Goal: Transaction & Acquisition: Book appointment/travel/reservation

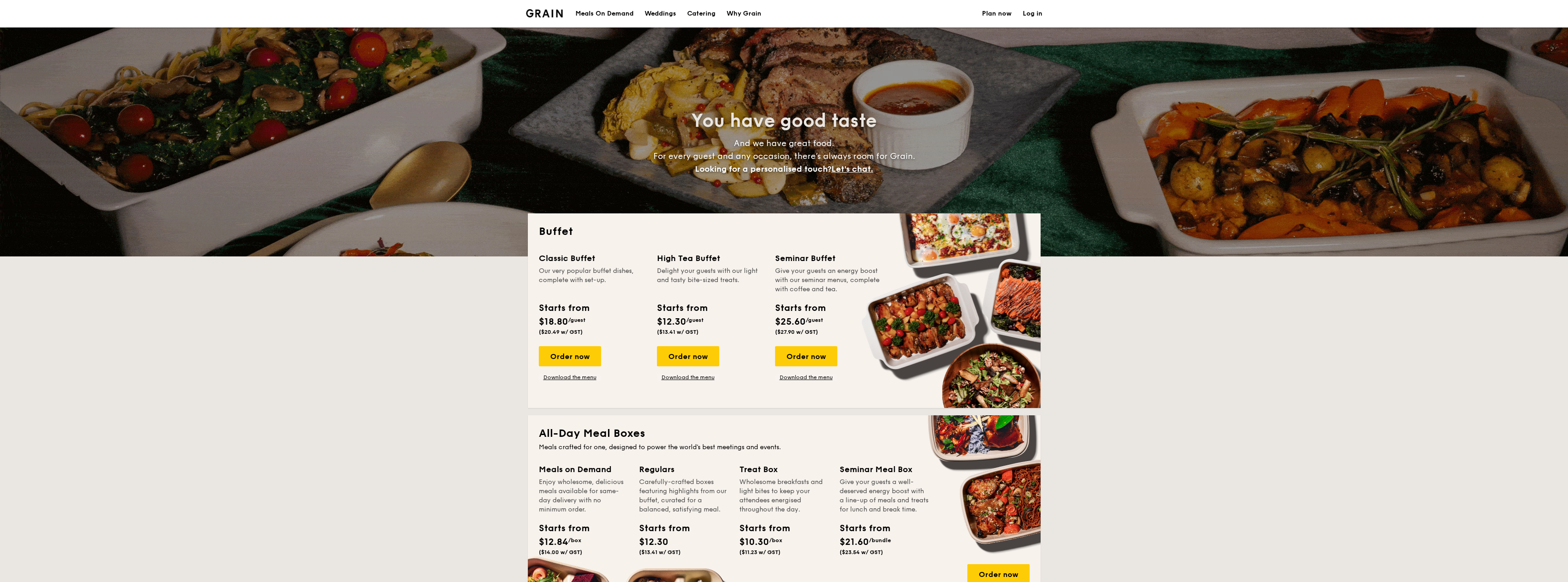
select select
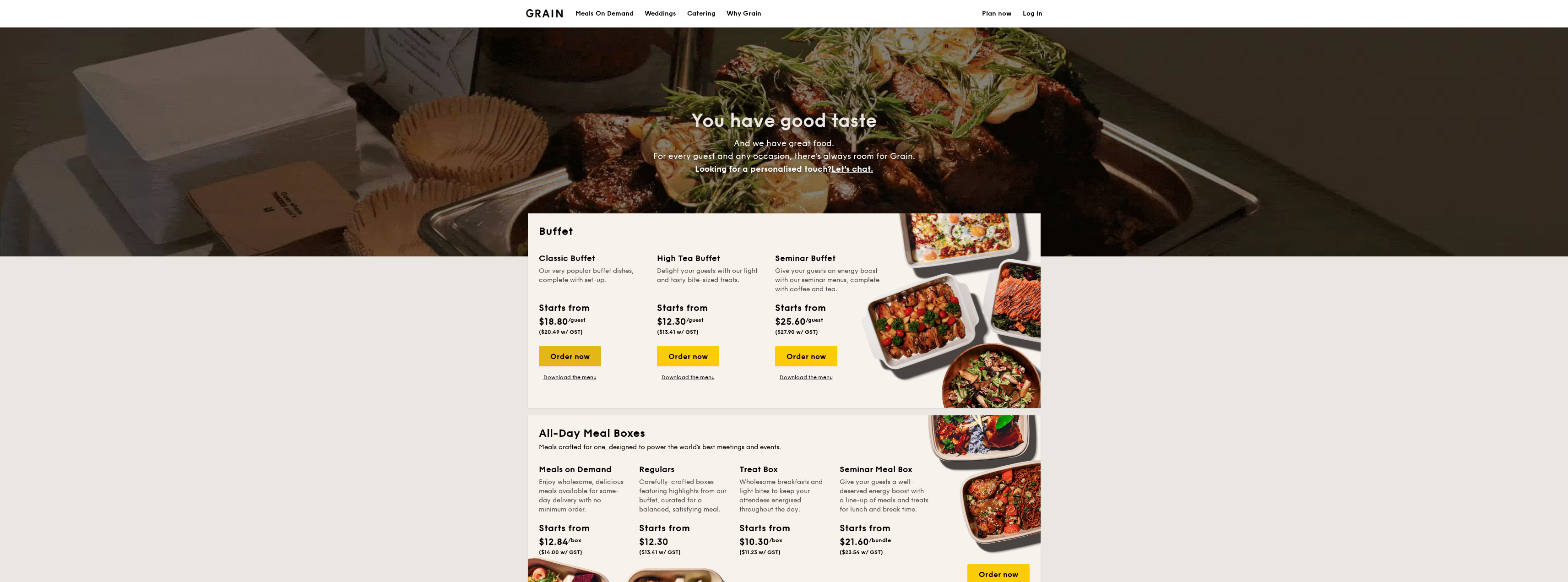
click at [580, 355] on div "Order now" at bounding box center [570, 356] width 62 height 20
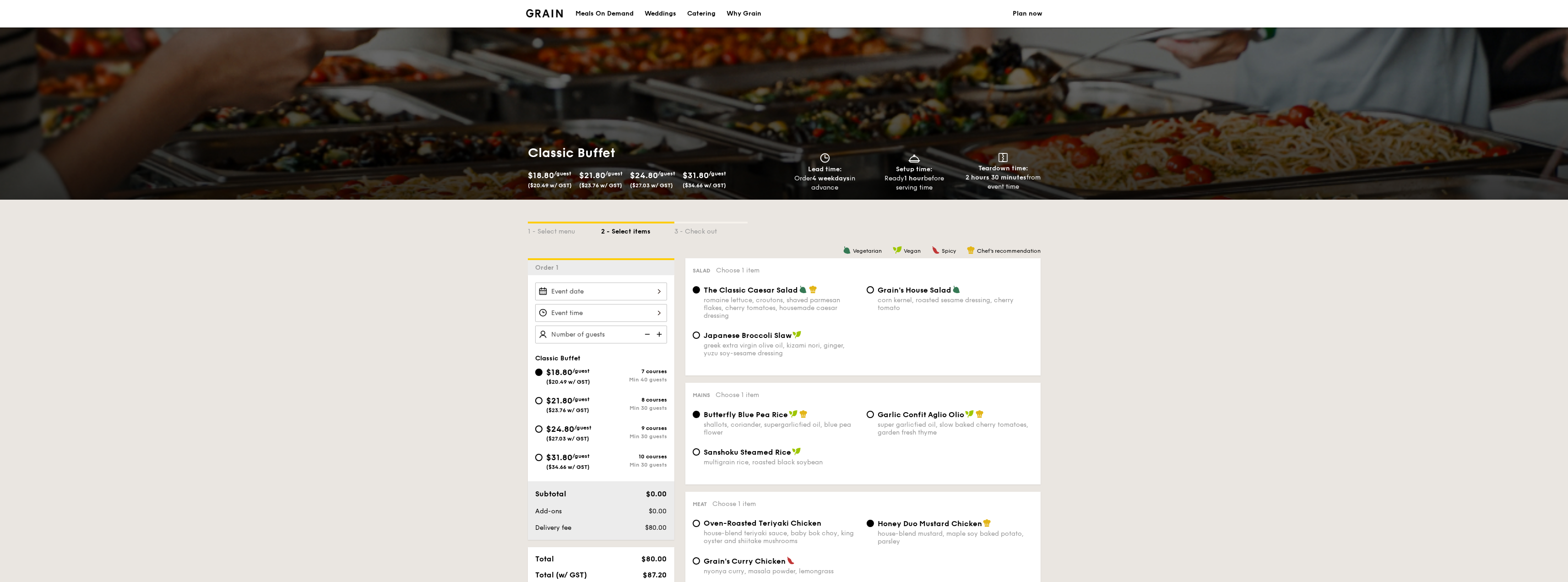
click at [642, 288] on div at bounding box center [601, 291] width 132 height 18
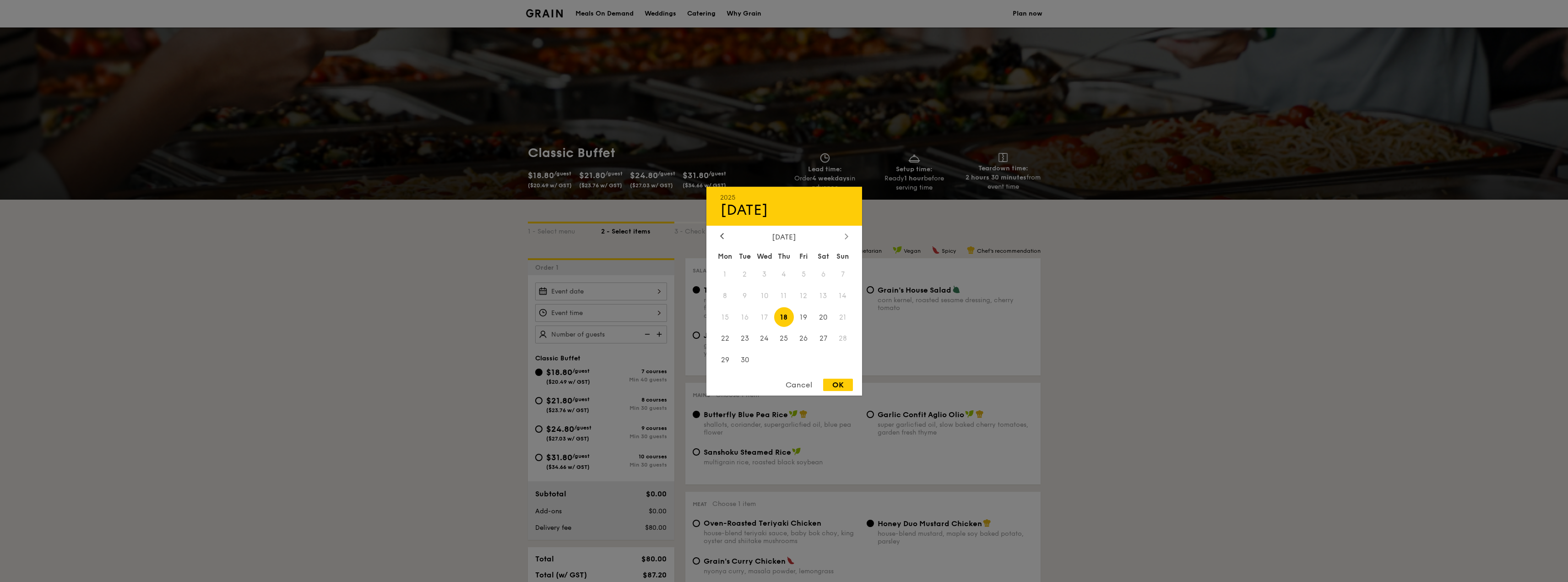
click at [844, 239] on div at bounding box center [847, 236] width 9 height 9
click at [839, 343] on span "23" at bounding box center [843, 338] width 19 height 19
click at [840, 340] on span "23" at bounding box center [843, 338] width 19 height 19
click at [841, 338] on span "23" at bounding box center [843, 338] width 19 height 19
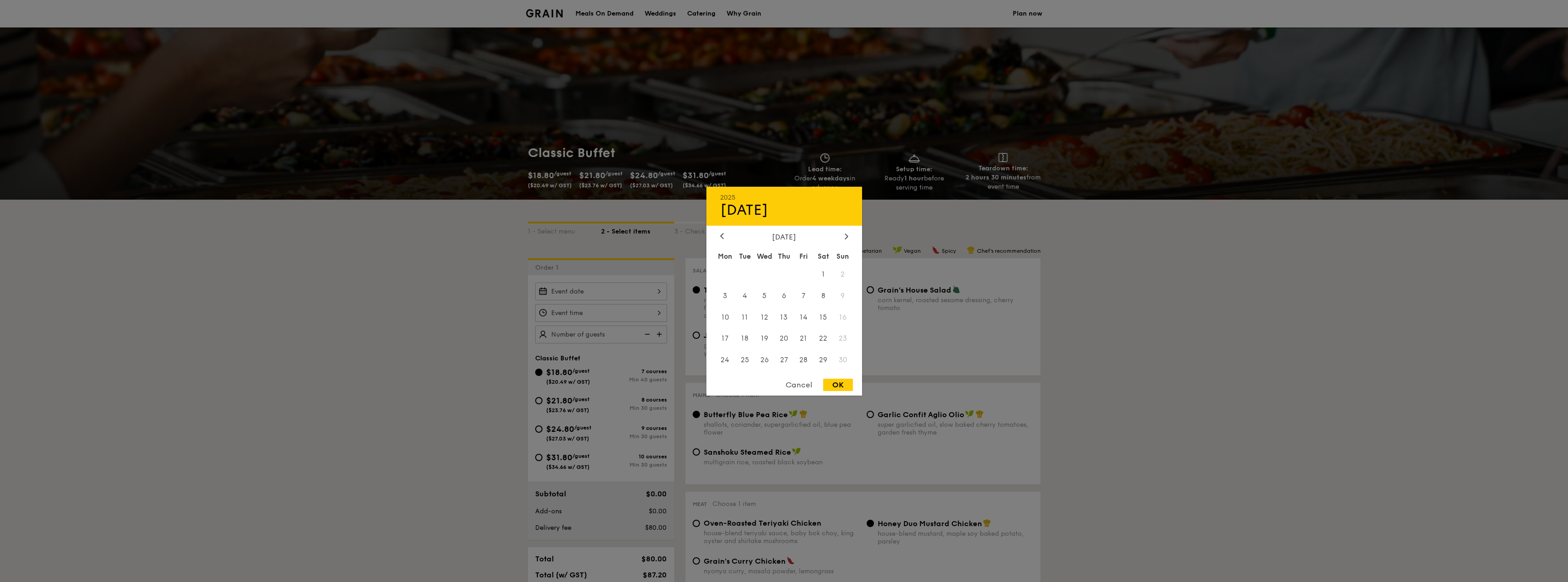
click at [841, 338] on span "23" at bounding box center [843, 338] width 19 height 19
click at [841, 359] on span "30" at bounding box center [843, 360] width 19 height 19
click at [836, 278] on span "2" at bounding box center [843, 274] width 19 height 19
click at [829, 336] on span "22" at bounding box center [824, 338] width 19 height 19
click at [839, 334] on span "23" at bounding box center [843, 338] width 19 height 19
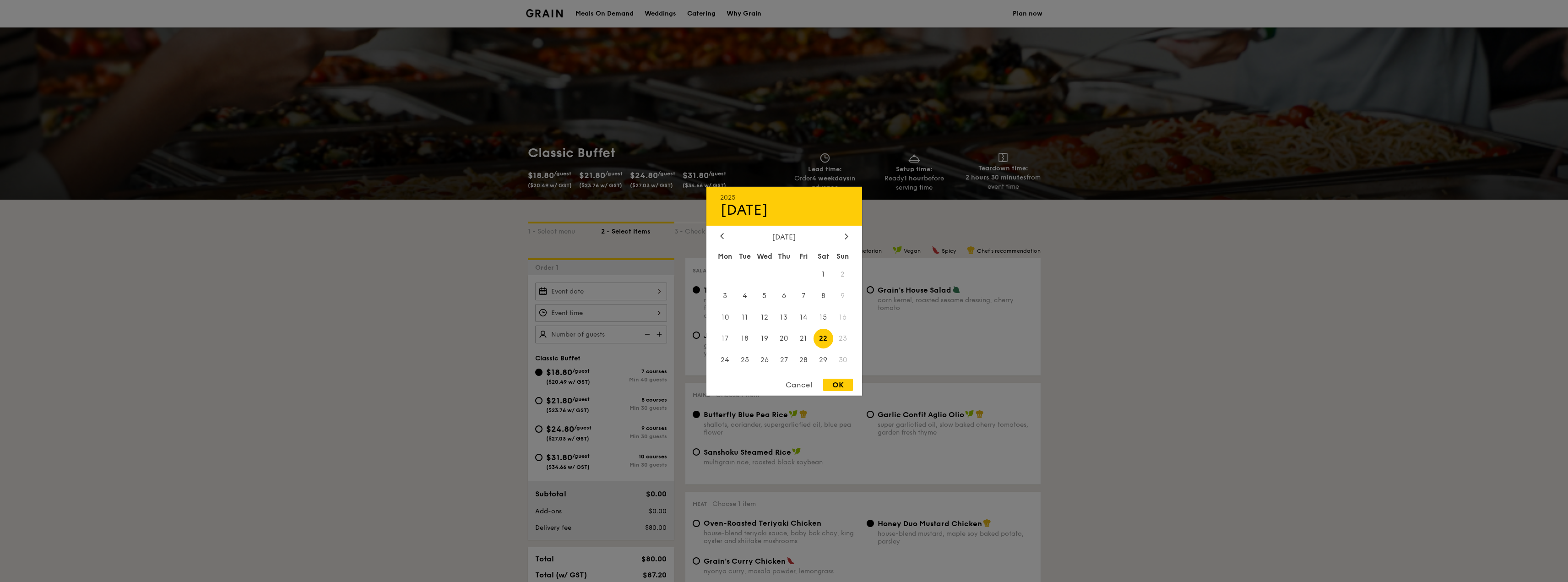
click at [844, 368] on span "30" at bounding box center [843, 360] width 19 height 19
click at [803, 382] on div "Cancel" at bounding box center [799, 385] width 45 height 12
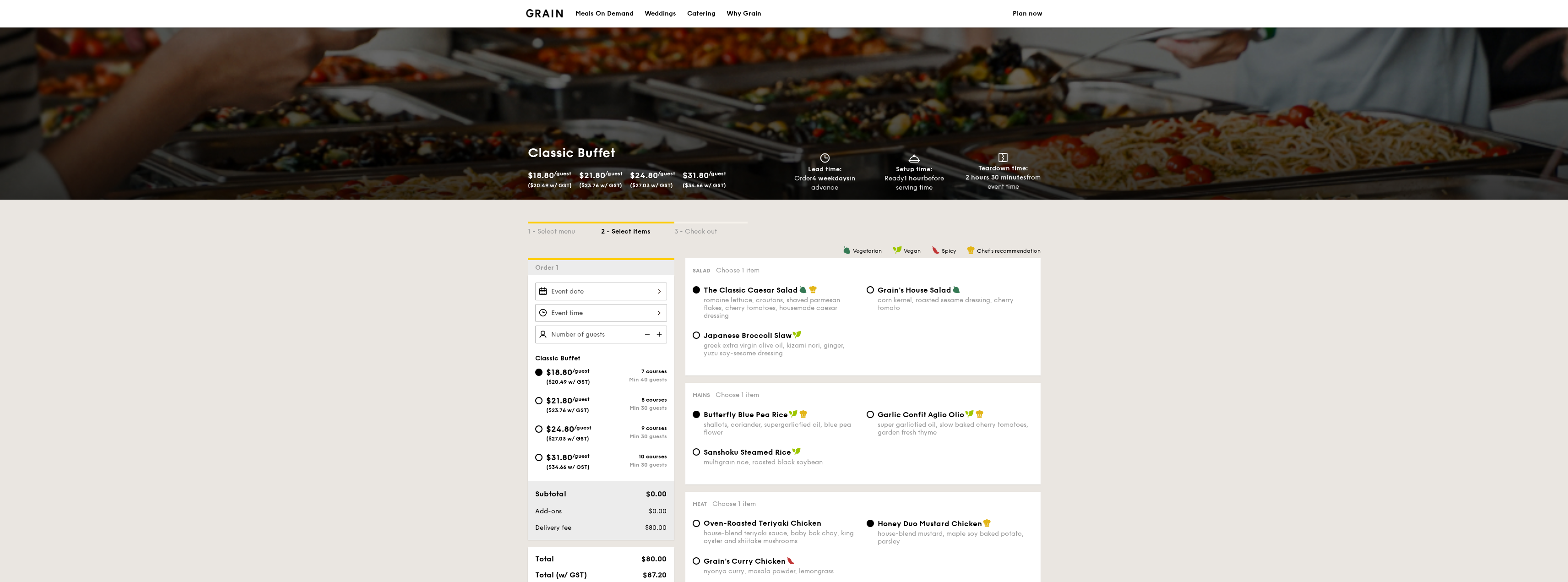
click at [715, 19] on div "Catering" at bounding box center [701, 13] width 29 height 27
select select
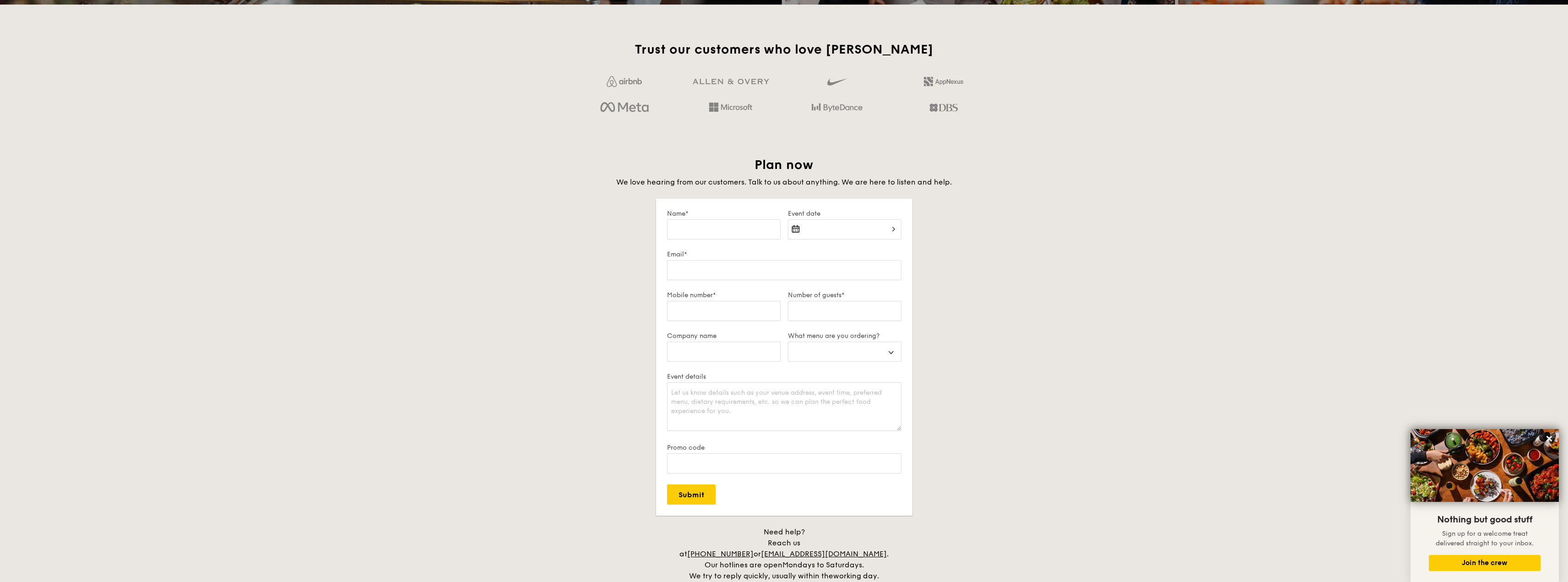
scroll to position [1716, 0]
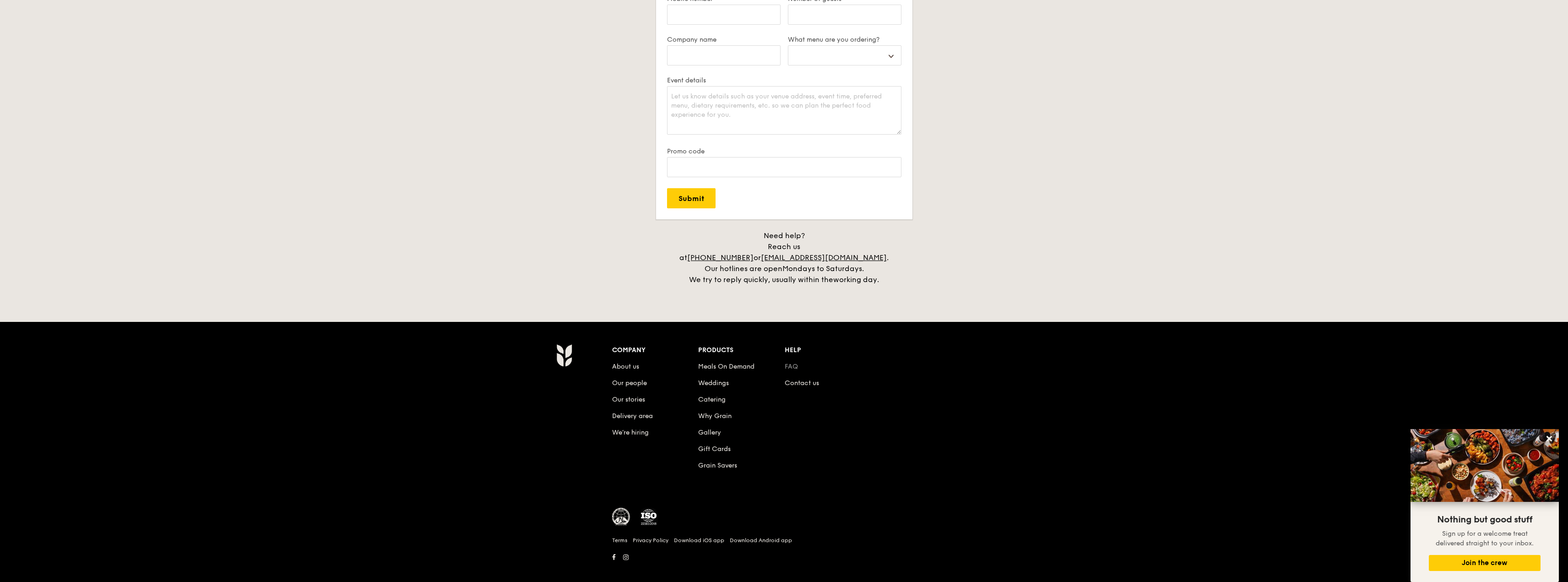
click at [793, 363] on link "FAQ" at bounding box center [791, 366] width 13 height 8
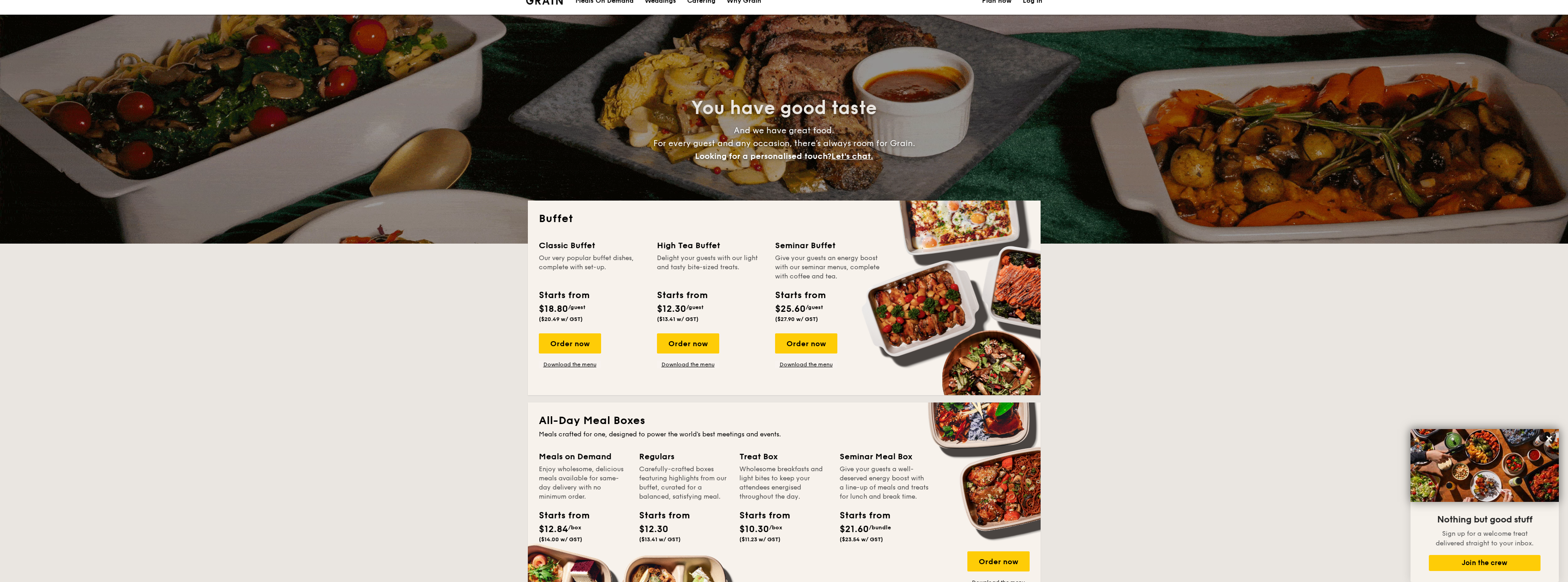
scroll to position [0, 0]
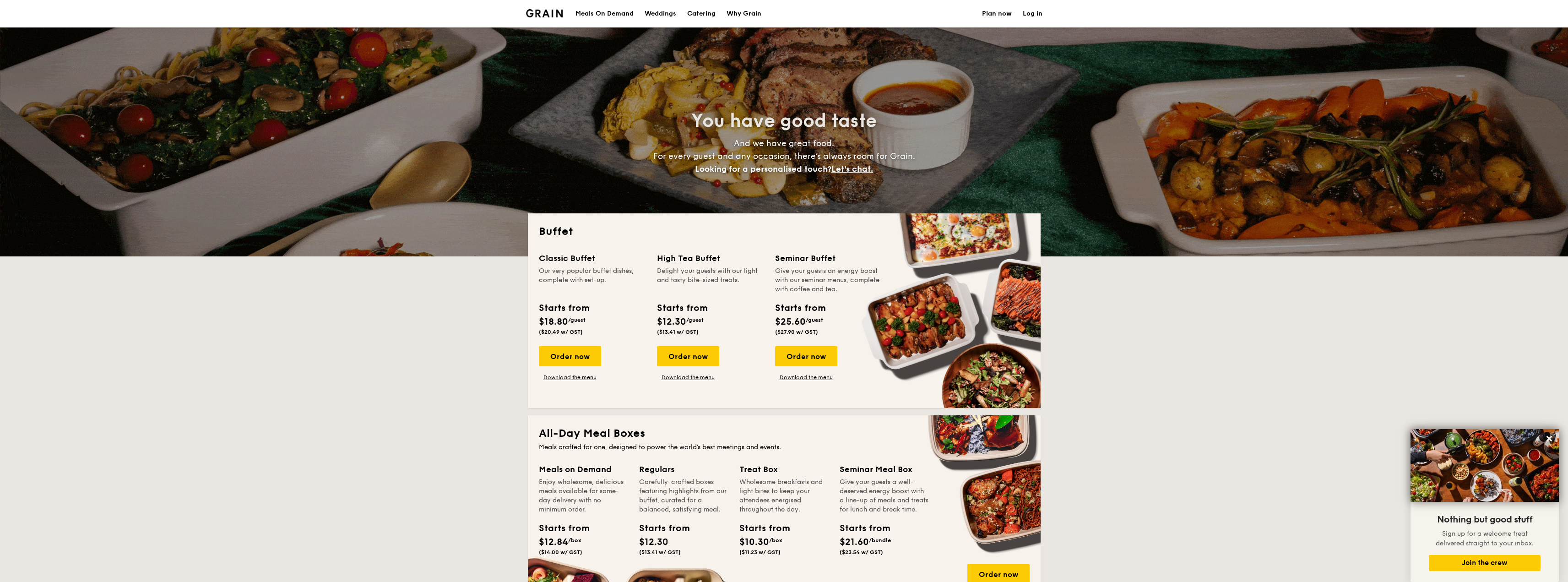
click at [703, 9] on h1 "Catering" at bounding box center [701, 13] width 29 height 27
click at [698, 15] on h1 "Catering" at bounding box center [701, 13] width 29 height 27
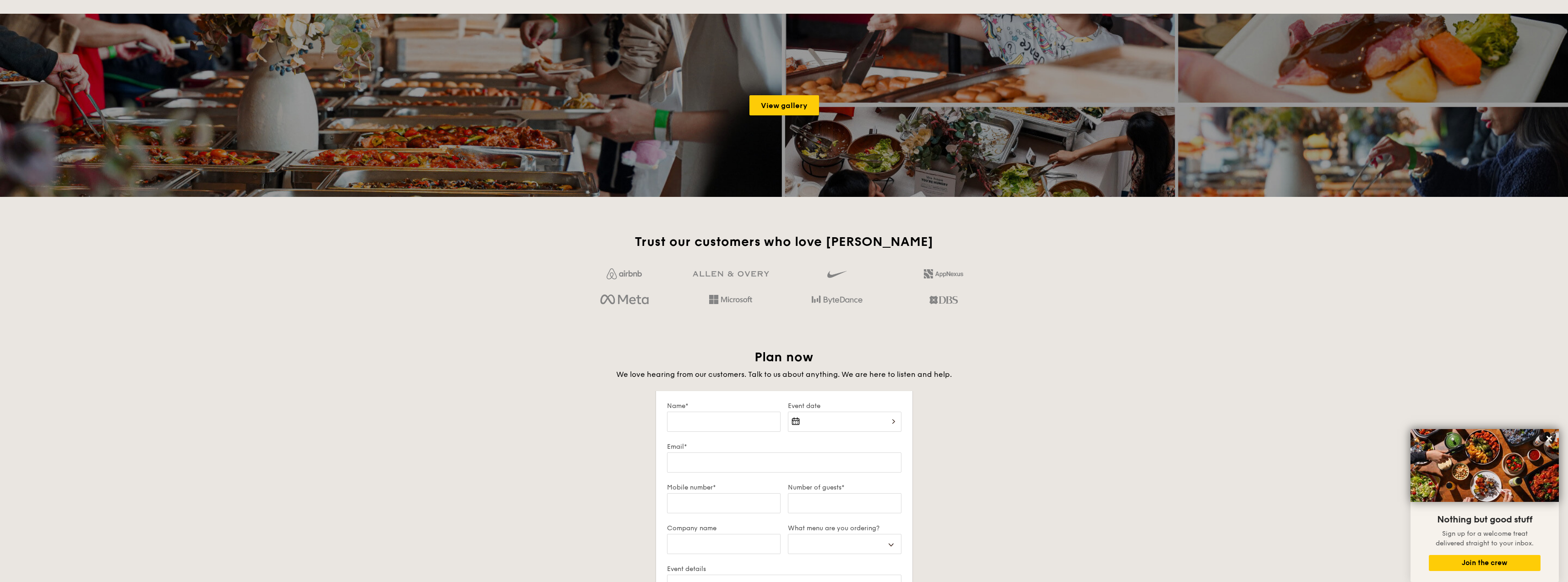
scroll to position [1236, 0]
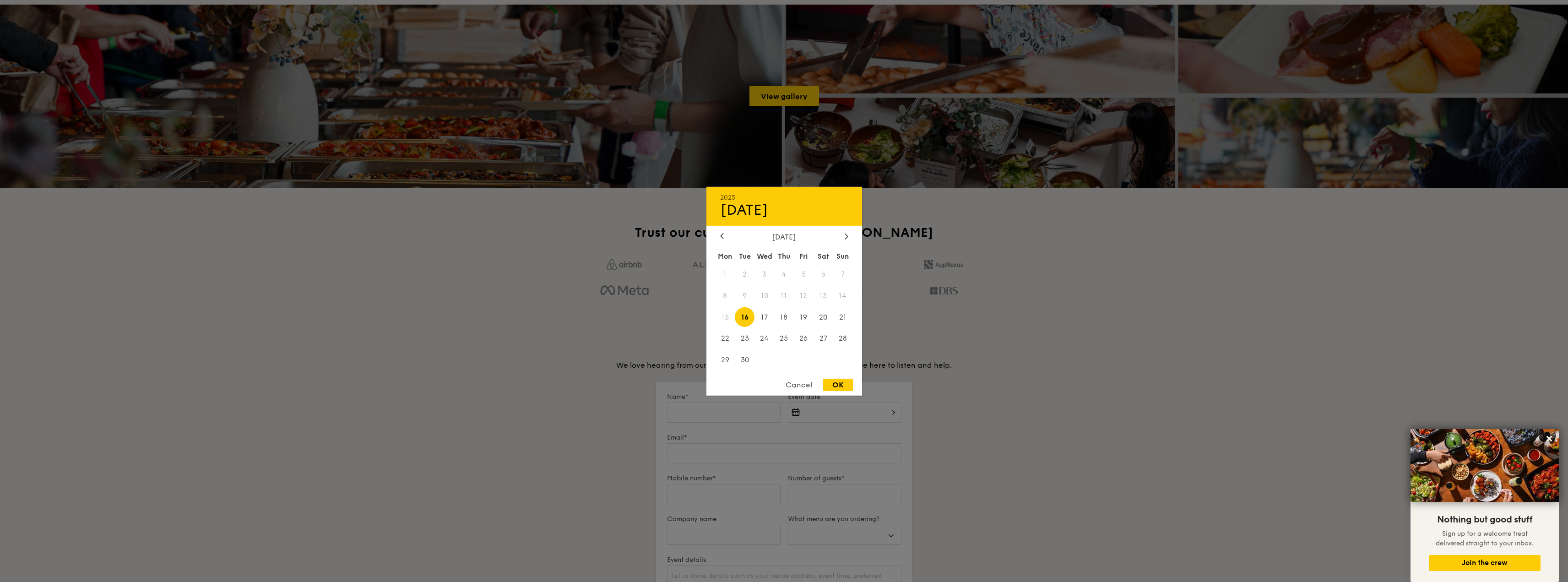
click at [863, 416] on div "2025 Sep [DATE] Tue Wed Thu Fri Sat Sun 1 2 3 4 5 6 7 8 9 10 11 12 13 14 15 16 …" at bounding box center [844, 418] width 114 height 31
click at [839, 237] on div "[DATE]" at bounding box center [784, 236] width 128 height 9
click at [845, 236] on icon at bounding box center [847, 236] width 4 height 6
click at [842, 332] on span "23" at bounding box center [843, 338] width 19 height 19
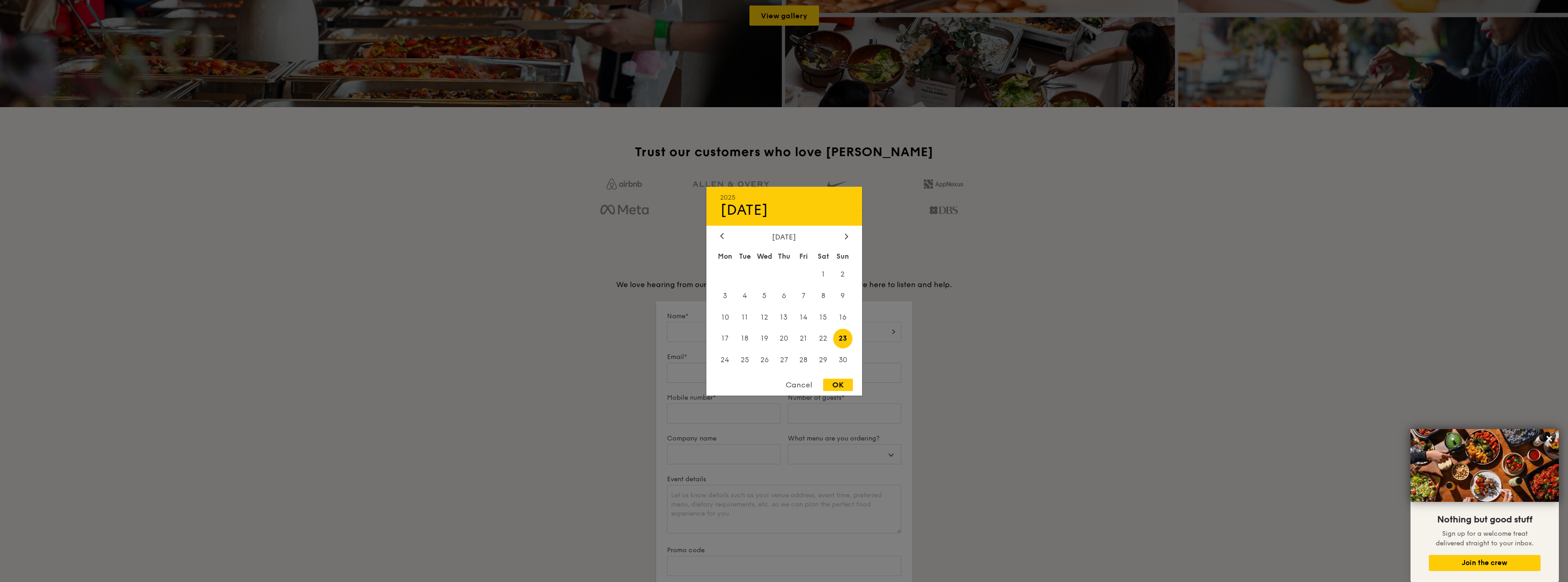
scroll to position [1328, 0]
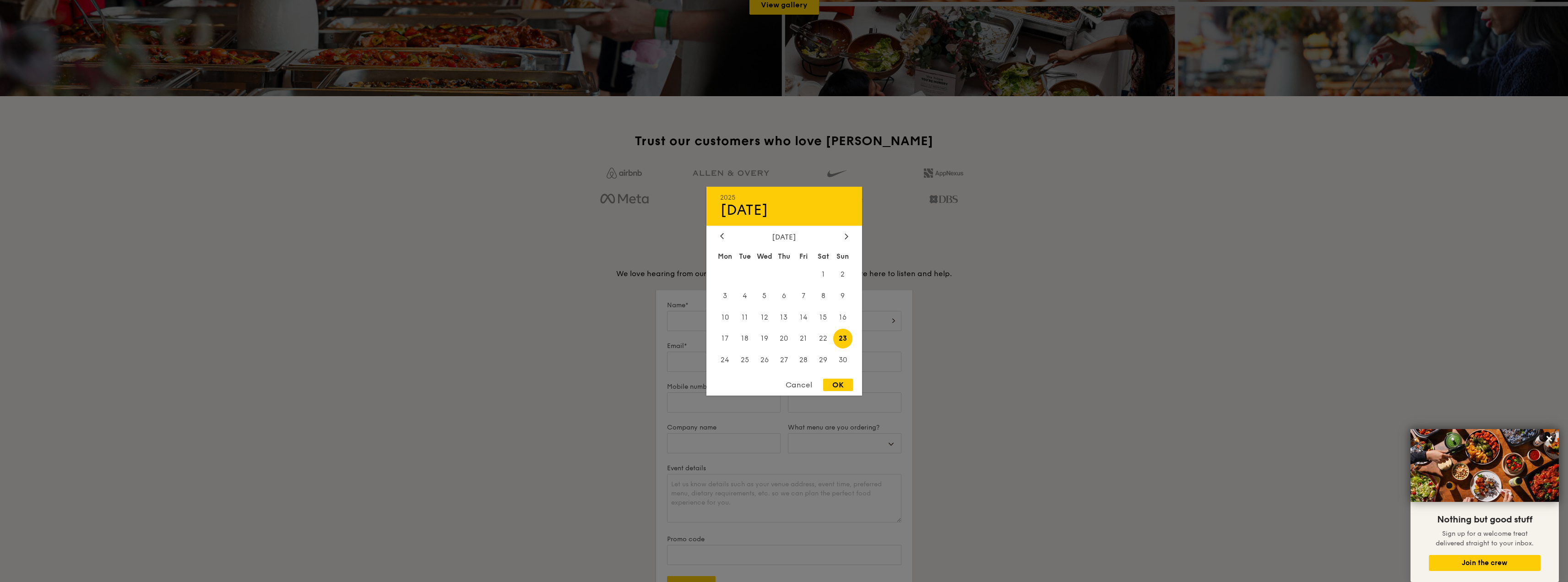
click at [835, 380] on div "OK" at bounding box center [838, 385] width 30 height 12
type input "[DATE]"
select select
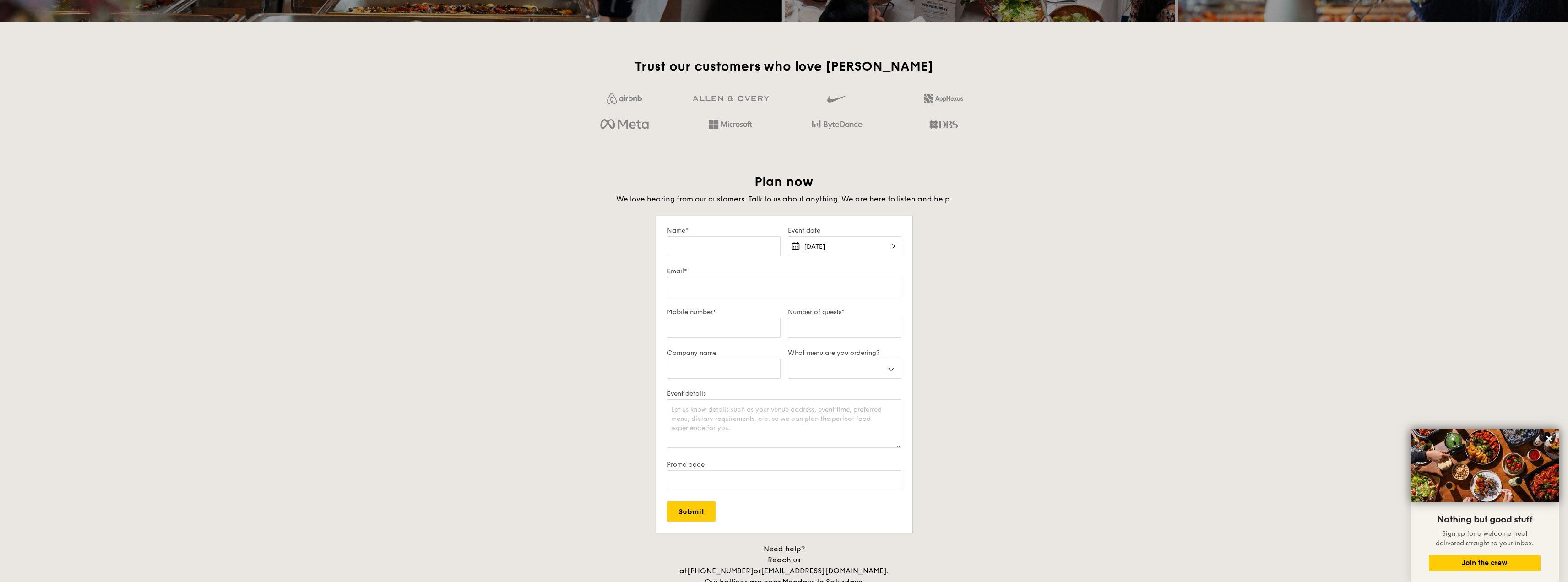
scroll to position [1420, 0]
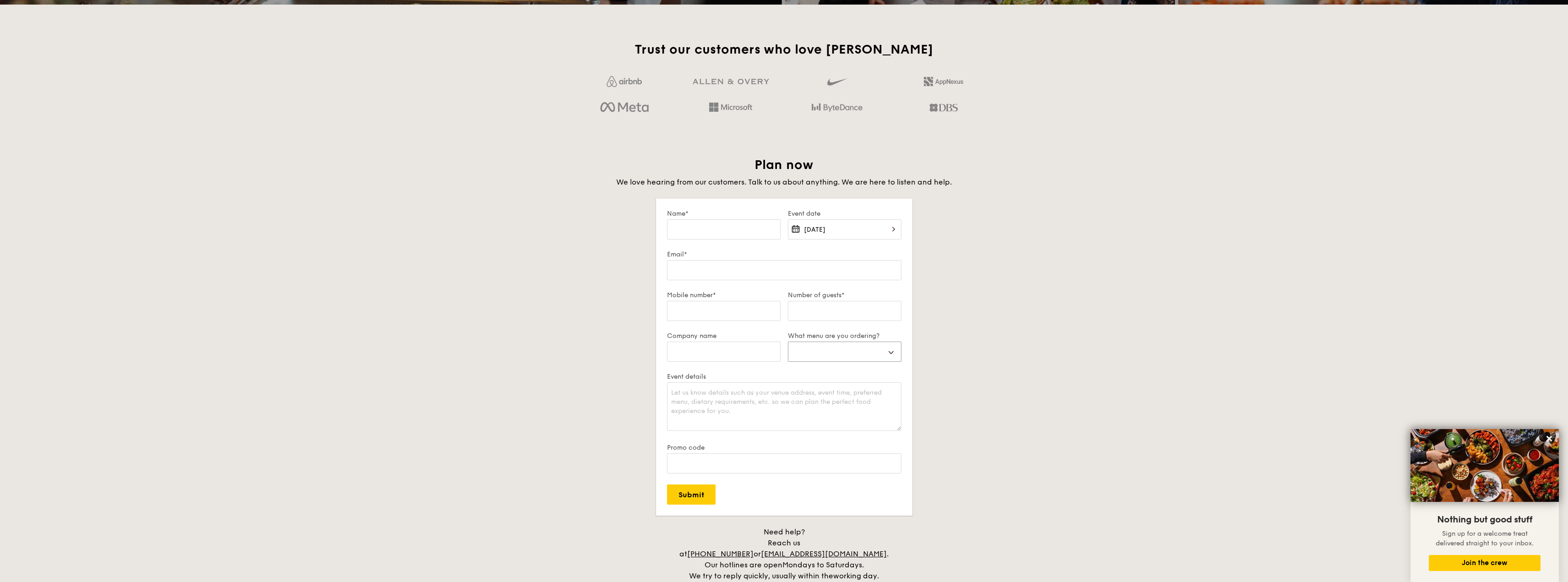
click at [830, 359] on select "Buffet Mini Buffet High Tea Canapés Meal Boxes Wedding" at bounding box center [844, 351] width 114 height 20
click at [833, 352] on select "Buffet Mini Buffet High Tea Canapés Meal Boxes Wedding" at bounding box center [844, 351] width 114 height 20
click at [991, 315] on div "Plan now We love hearing from our customers. Talk to us about anything. We are …" at bounding box center [784, 369] width 513 height 425
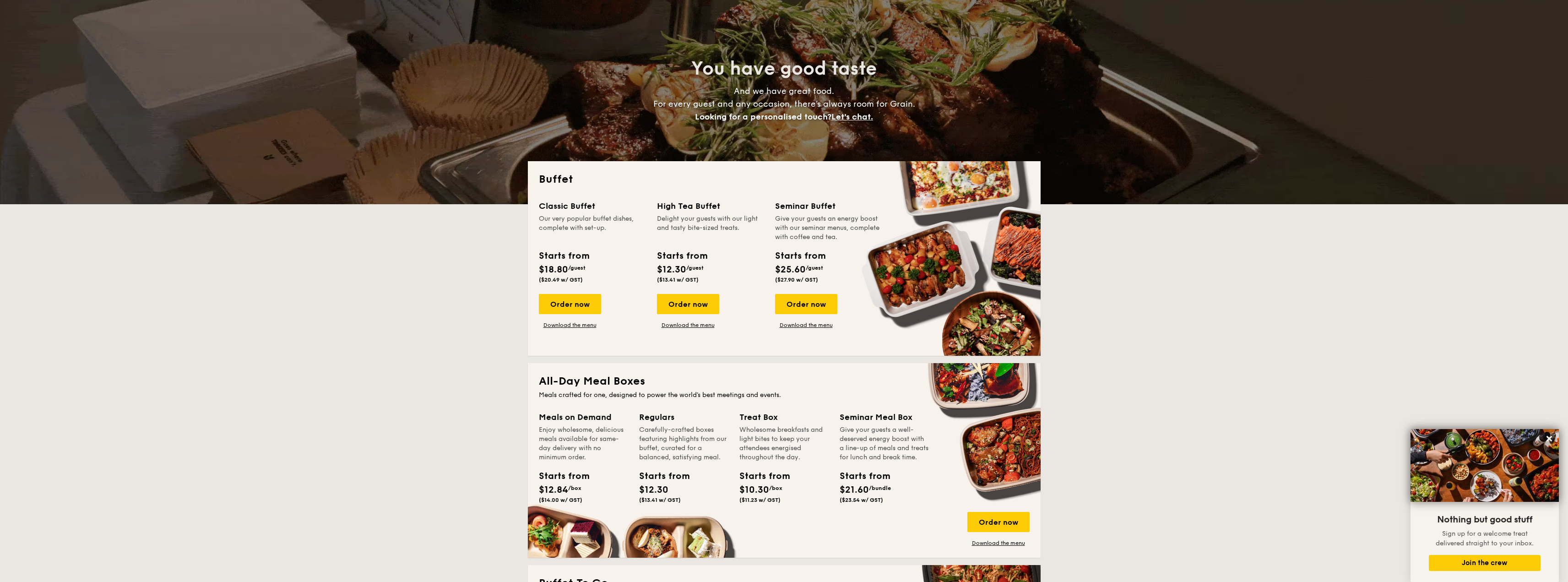
scroll to position [229, 0]
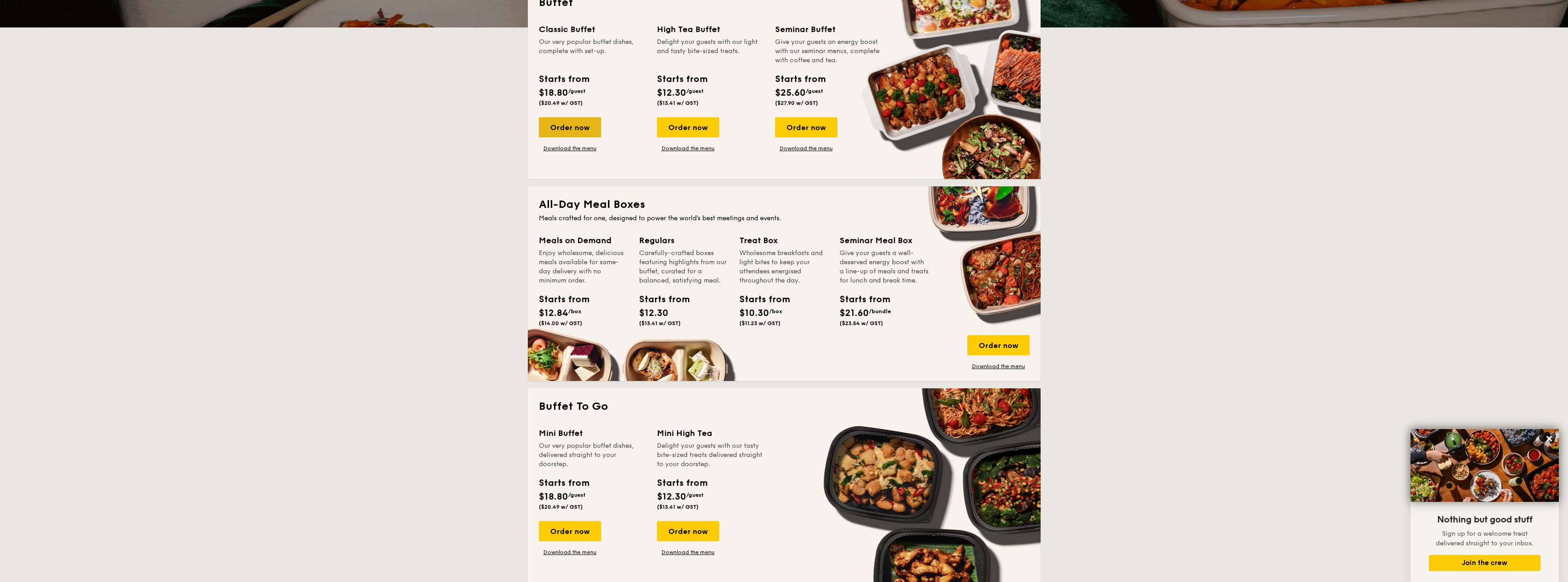
click at [593, 129] on div "Order now" at bounding box center [570, 127] width 62 height 20
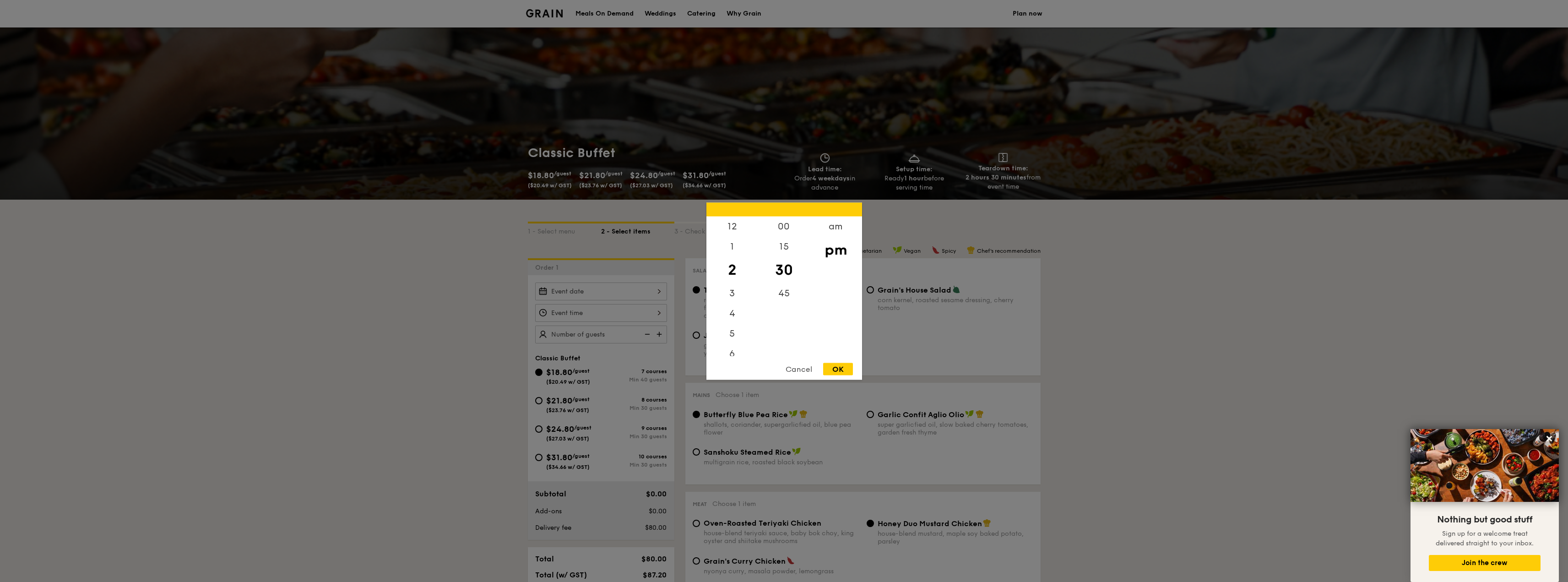
click at [640, 311] on div "12 1 2 3 4 5 6 7 8 9 10 11 00 15 30 45 am pm Cancel OK" at bounding box center [601, 312] width 132 height 18
drag, startPoint x: 733, startPoint y: 282, endPoint x: 737, endPoint y: 267, distance: 15.5
click at [737, 275] on div "2" at bounding box center [732, 270] width 52 height 27
click at [734, 223] on div "12" at bounding box center [732, 230] width 52 height 27
click at [725, 347] on div "11" at bounding box center [732, 345] width 52 height 20
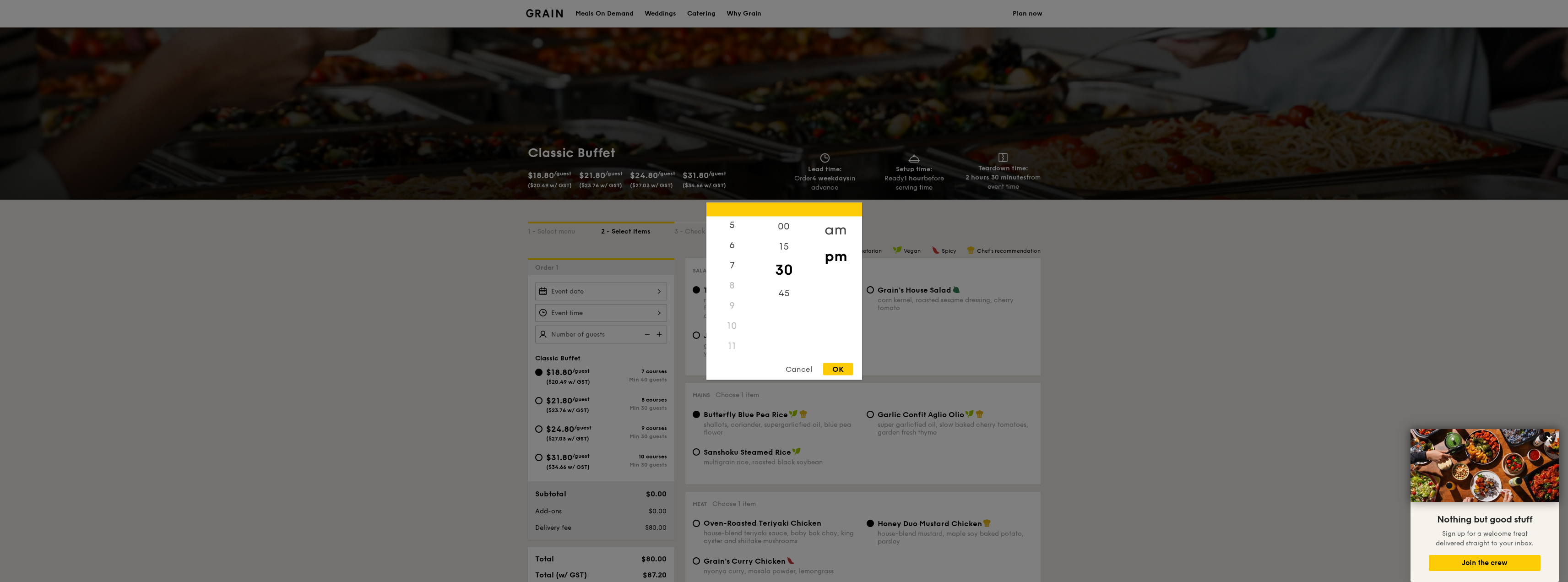
click at [837, 230] on div "am" at bounding box center [835, 230] width 52 height 27
click at [732, 345] on div "11" at bounding box center [732, 349] width 52 height 27
click at [786, 223] on div "00" at bounding box center [784, 230] width 52 height 27
click at [835, 369] on div "OK" at bounding box center [838, 369] width 30 height 12
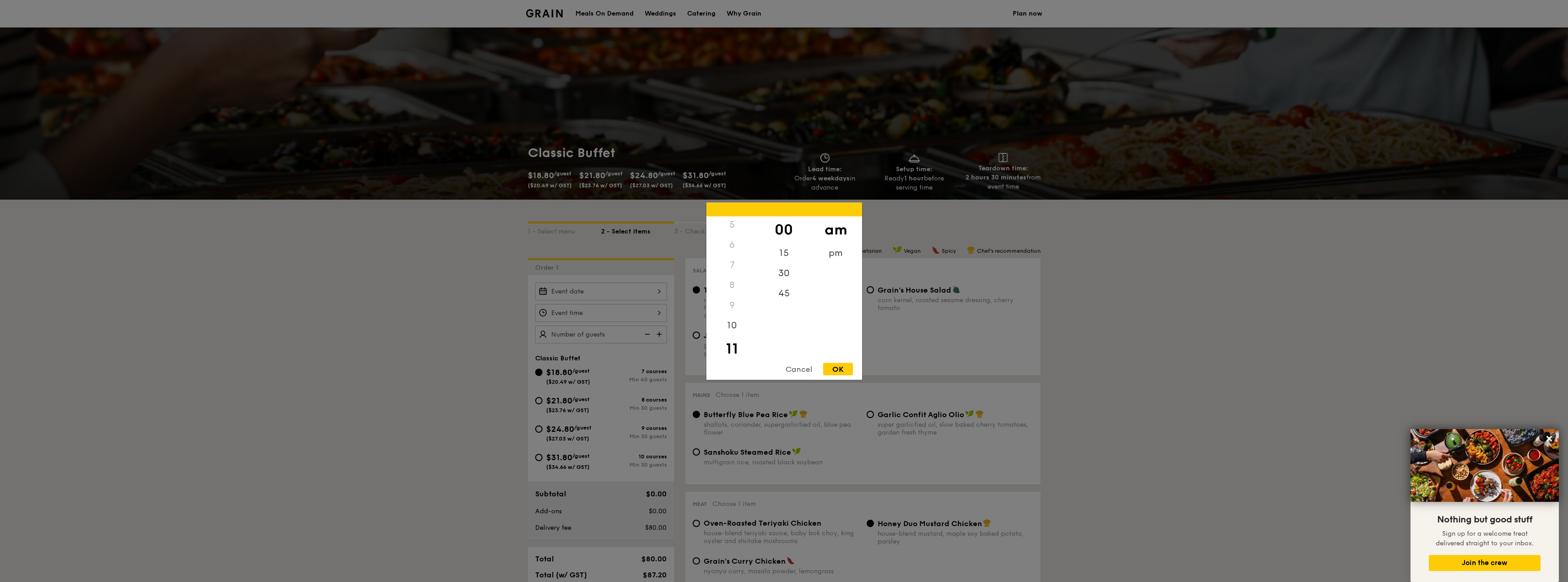
type input "11:00AM"
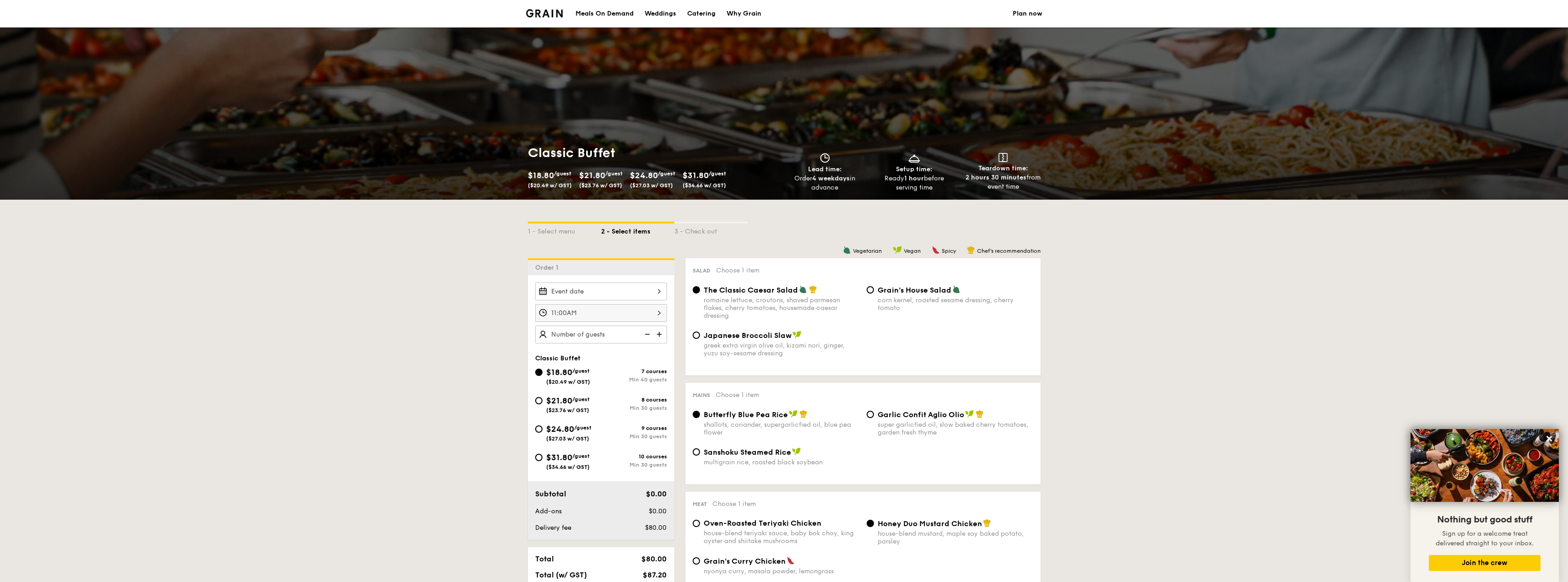
click at [618, 290] on div at bounding box center [784, 291] width 1568 height 582
click at [647, 293] on div at bounding box center [601, 291] width 132 height 18
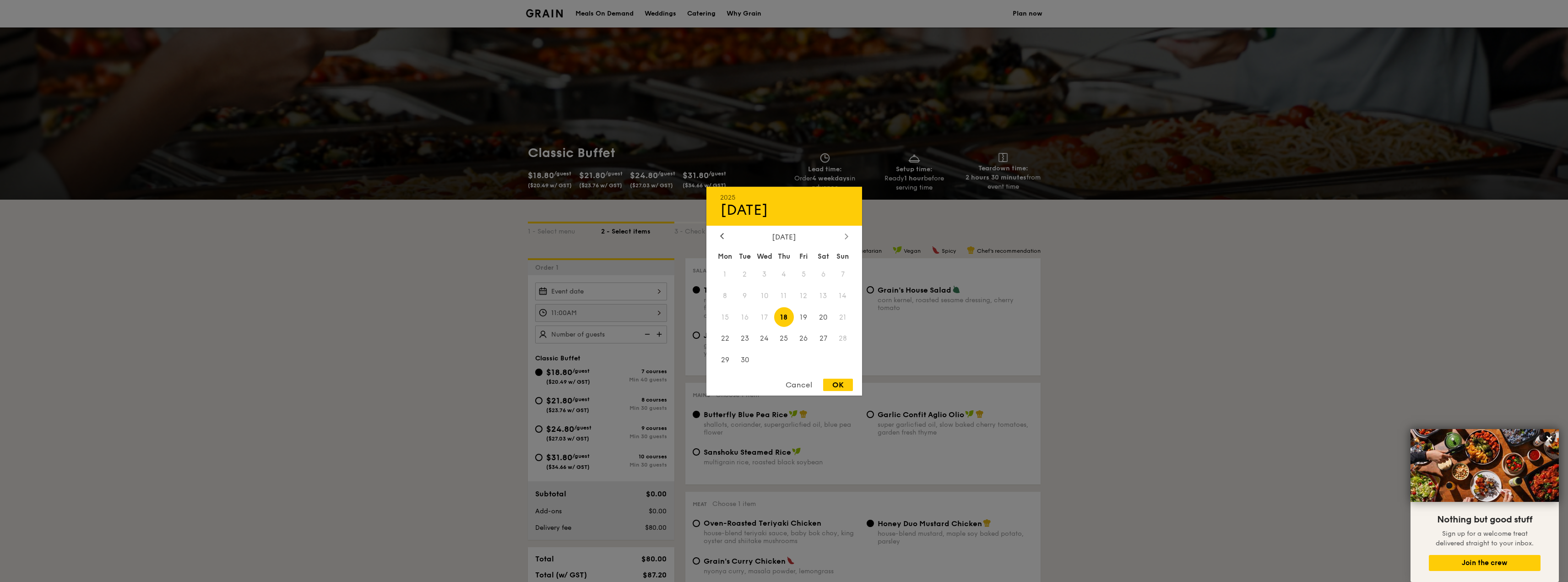
click at [847, 234] on icon at bounding box center [847, 236] width 4 height 6
click at [848, 234] on icon at bounding box center [847, 236] width 4 height 6
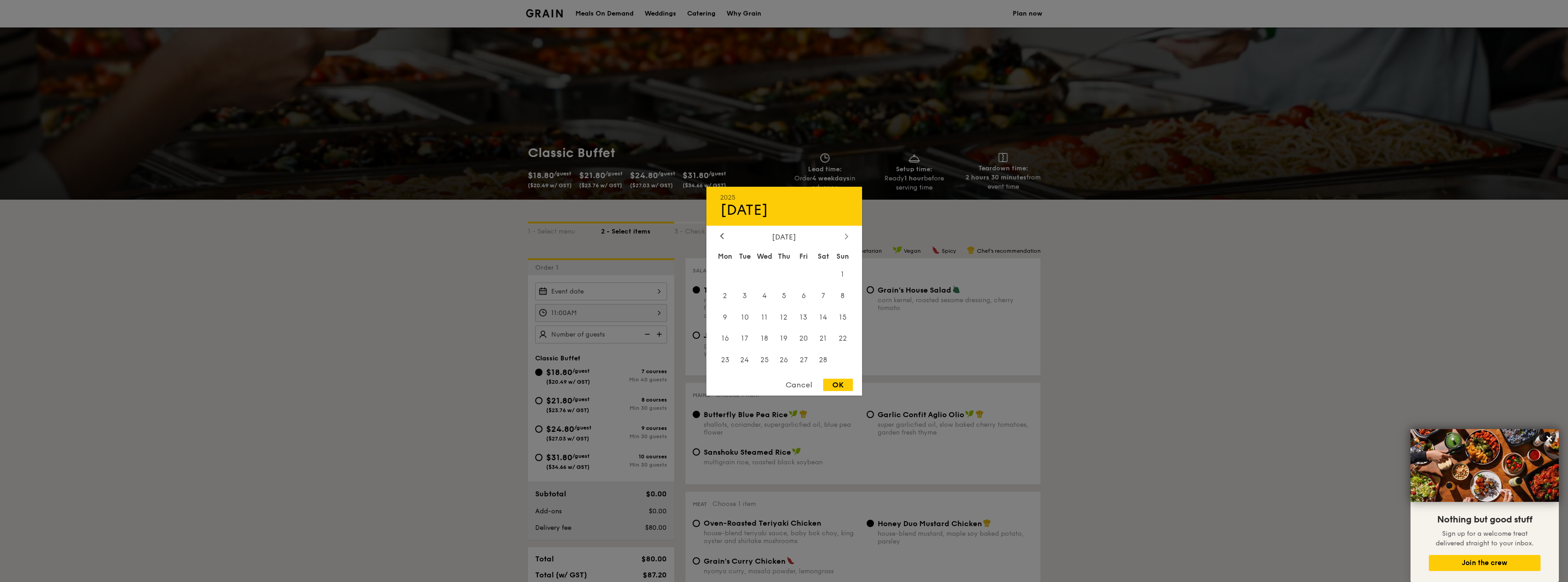
click at [848, 234] on icon at bounding box center [847, 236] width 4 height 6
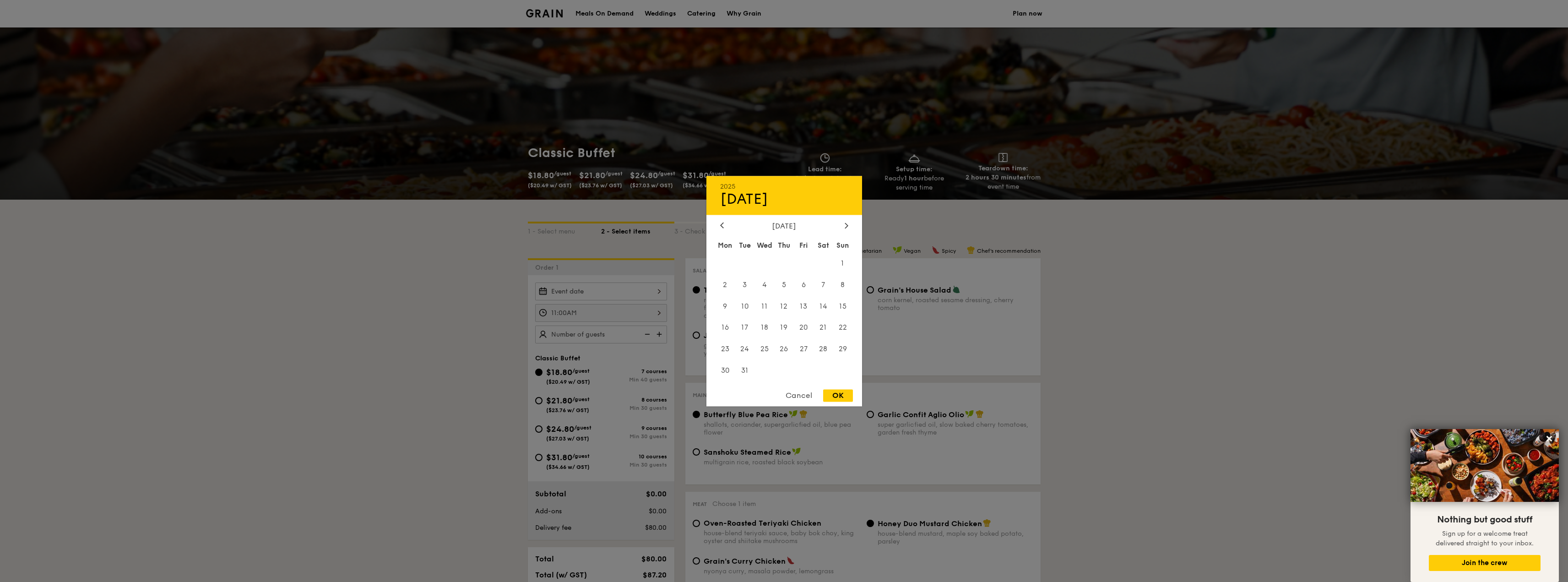
click at [727, 223] on div "[DATE]" at bounding box center [784, 226] width 128 height 9
click at [724, 225] on div at bounding box center [722, 226] width 9 height 9
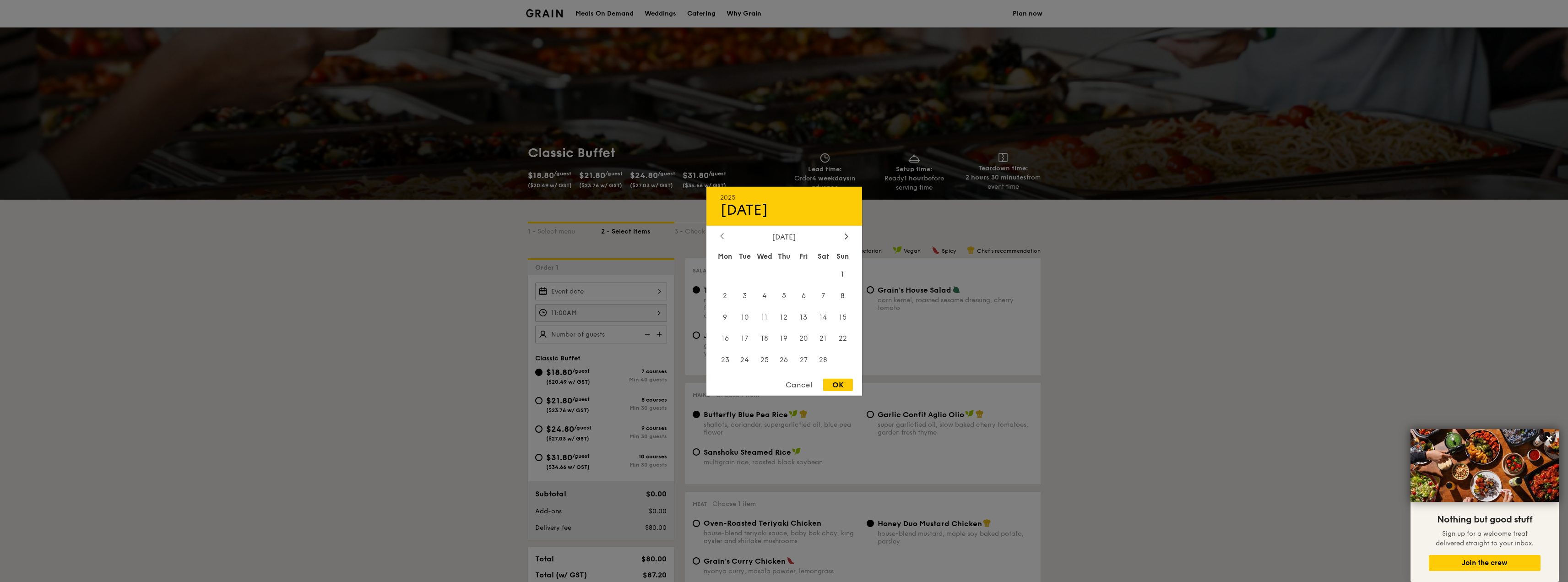
click at [720, 236] on icon at bounding box center [722, 236] width 4 height 6
click at [847, 237] on icon at bounding box center [846, 236] width 3 height 5
click at [724, 235] on div at bounding box center [722, 236] width 9 height 9
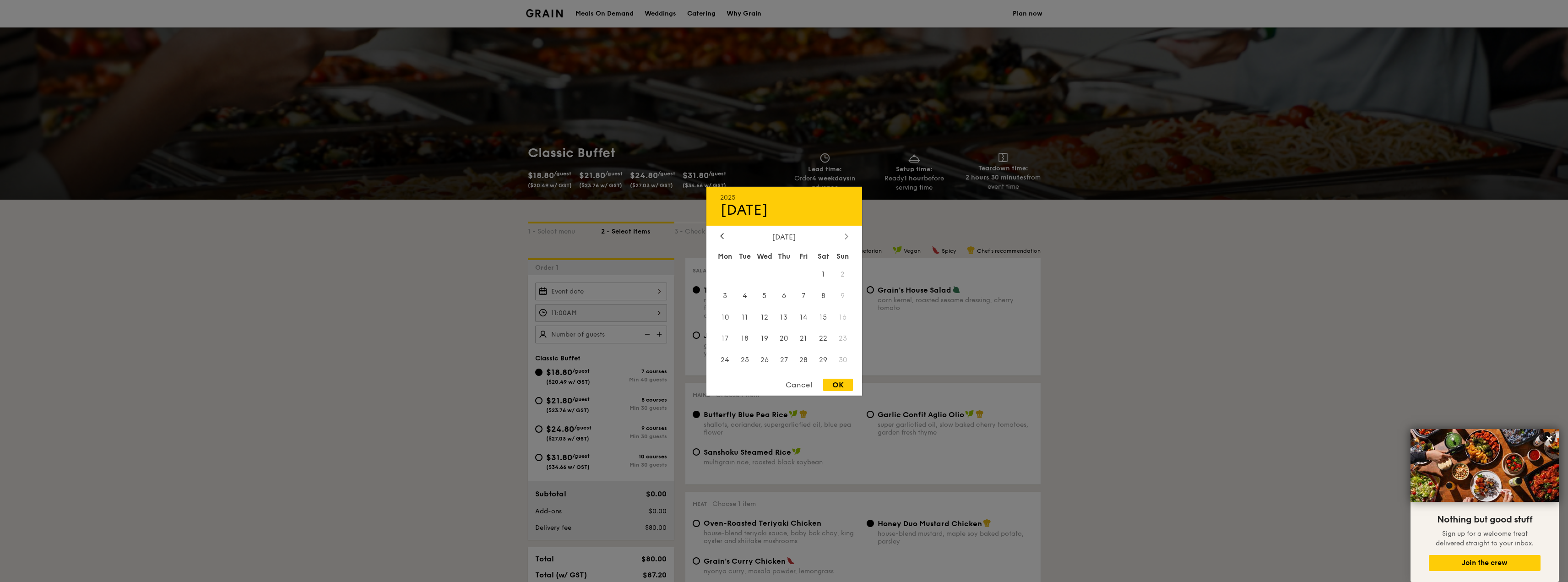
click at [849, 236] on div at bounding box center [847, 236] width 9 height 9
click at [840, 295] on span "8" at bounding box center [843, 295] width 19 height 19
click at [841, 385] on div "OK" at bounding box center [838, 385] width 30 height 12
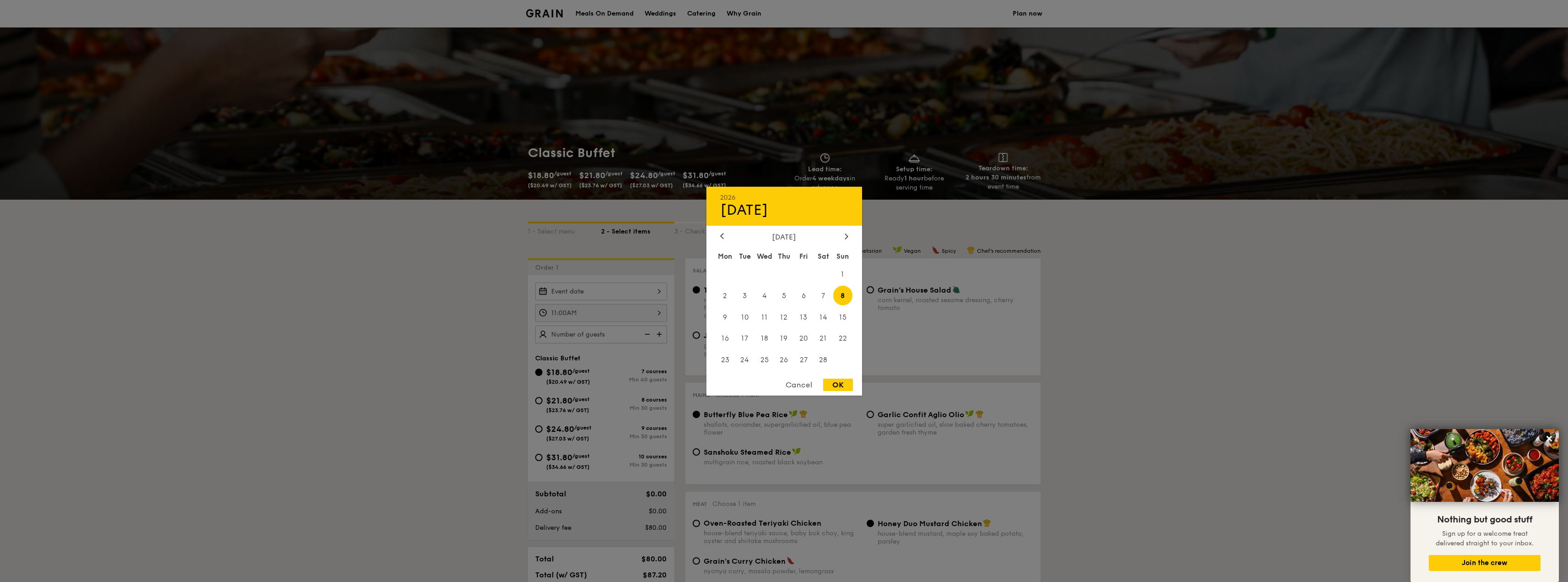
type input "[DATE]"
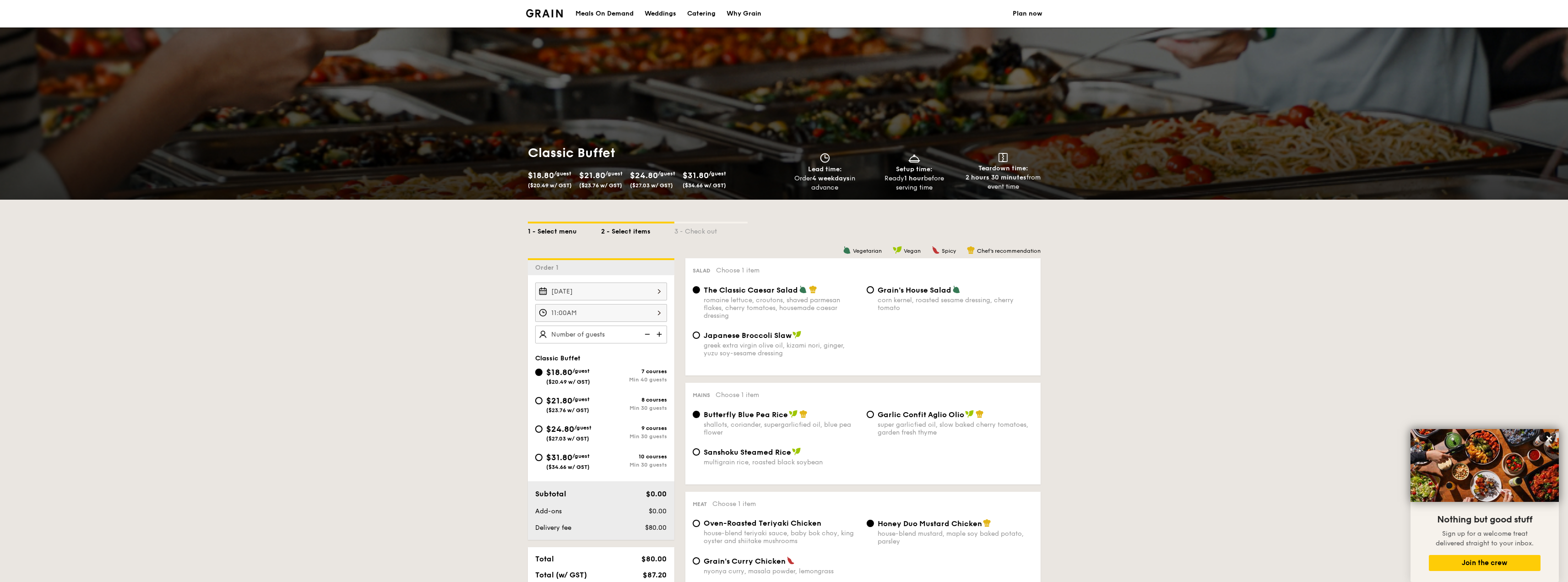
click at [567, 231] on div "1 - Select menu" at bounding box center [564, 230] width 73 height 13
select select
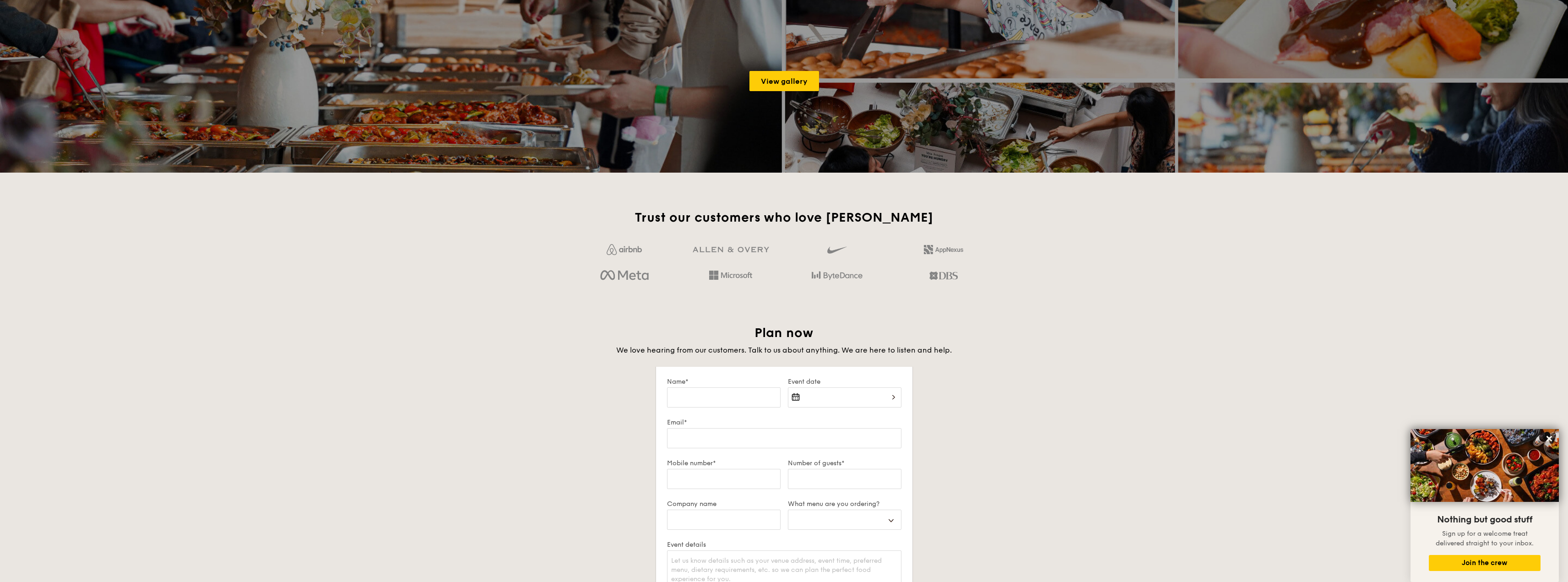
scroll to position [1511, 0]
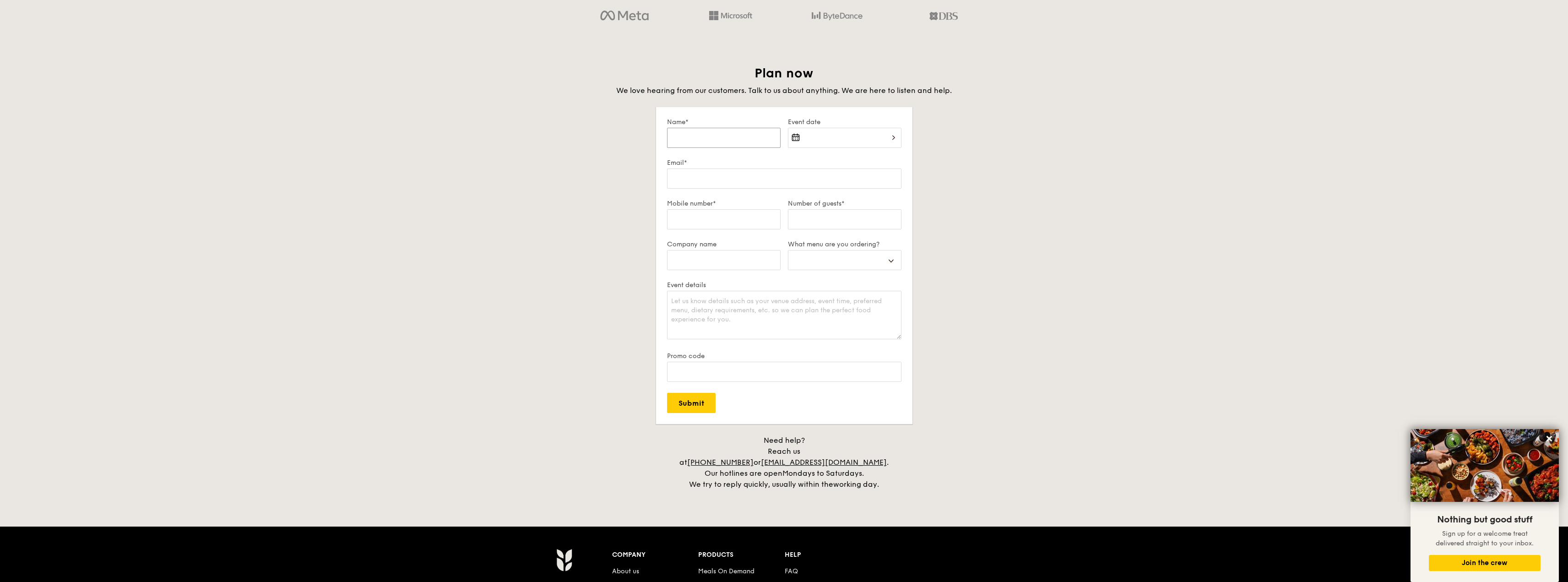
click at [755, 145] on input "Name*" at bounding box center [724, 138] width 114 height 20
type input "Chase Chow"
type input "[EMAIL_ADDRESS][DOMAIN_NAME]"
type input "90229955"
select select
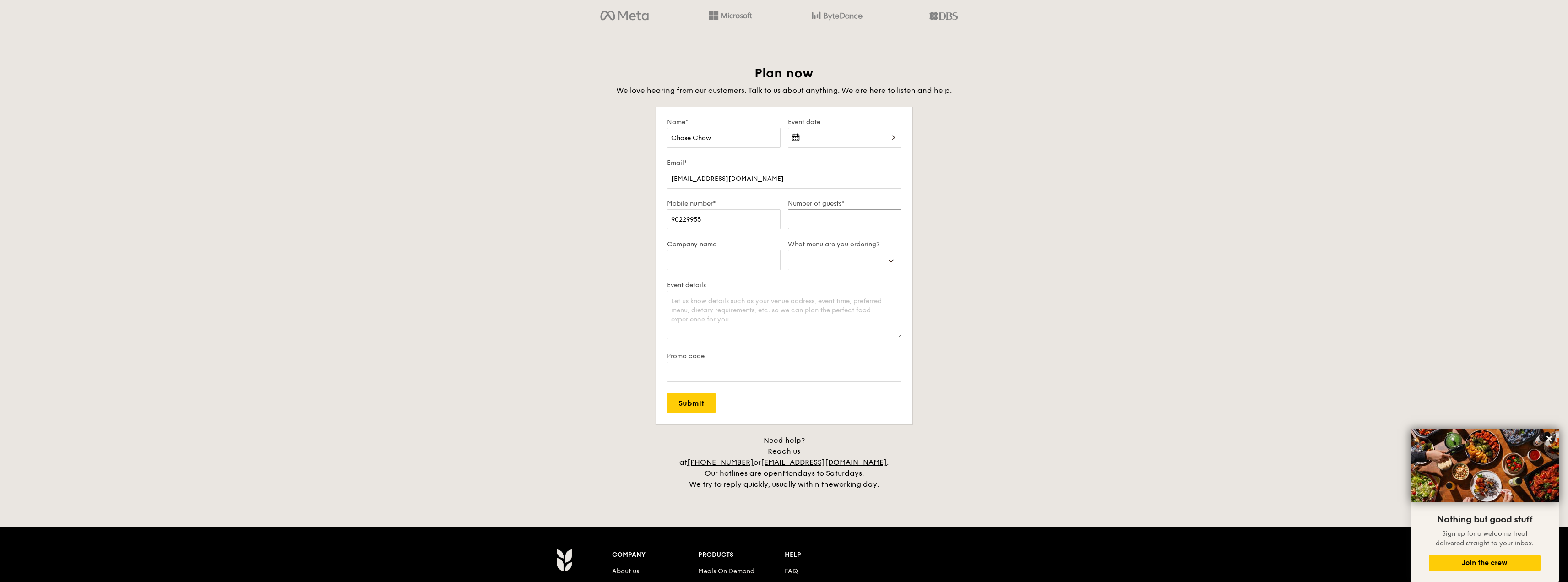
click at [798, 220] on input "Number of guests*" at bounding box center [844, 219] width 114 height 20
type input "8"
select select
type input "80"
select select
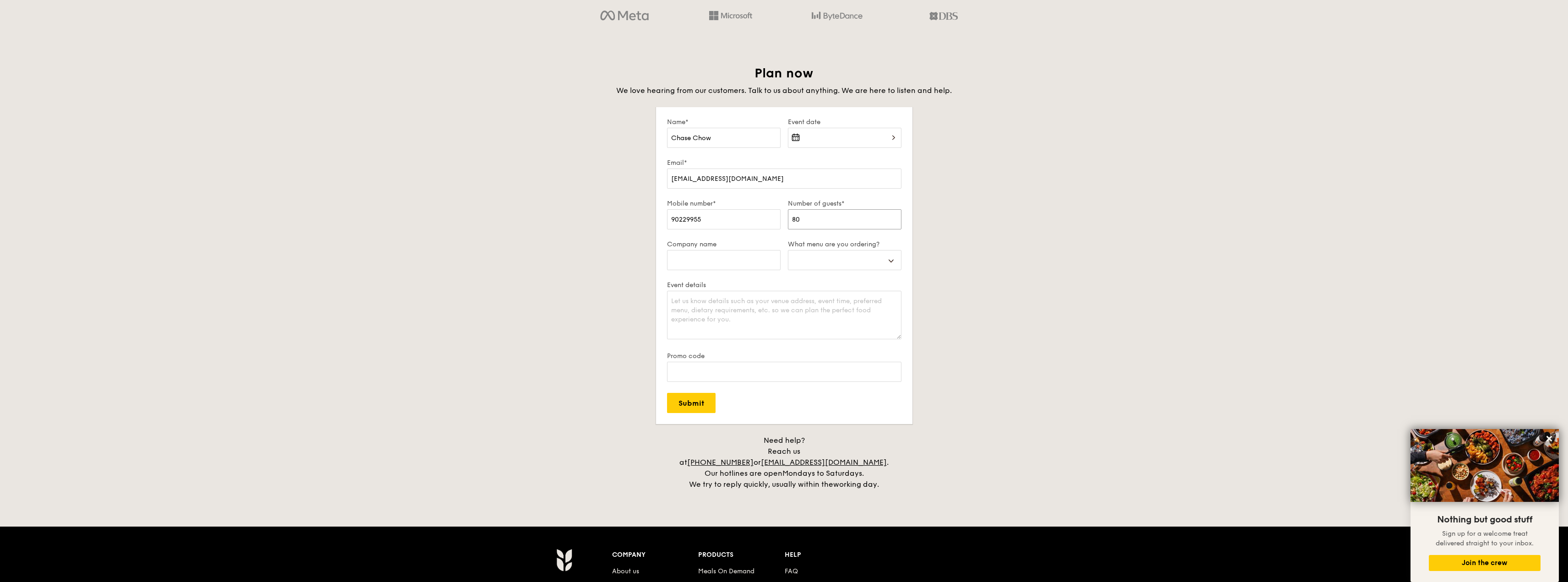
type input "80"
click at [810, 258] on select "Buffet Mini Buffet High Tea Canapés Meal Boxes Wedding" at bounding box center [844, 260] width 114 height 20
select select "buffet"
click at [788, 250] on select "Buffet Mini Buffet High Tea Canapés Meal Boxes Wedding" at bounding box center [844, 260] width 114 height 20
click at [732, 306] on textarea "Event details" at bounding box center [784, 315] width 234 height 49
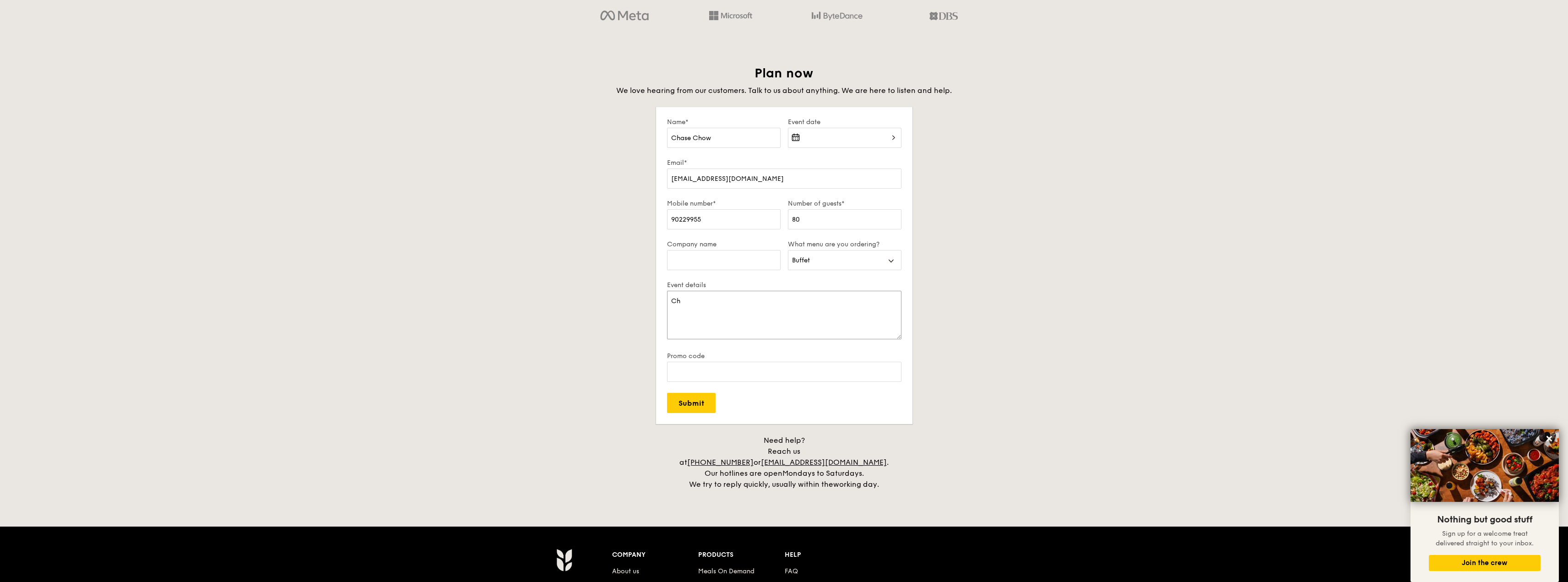
type textarea "C"
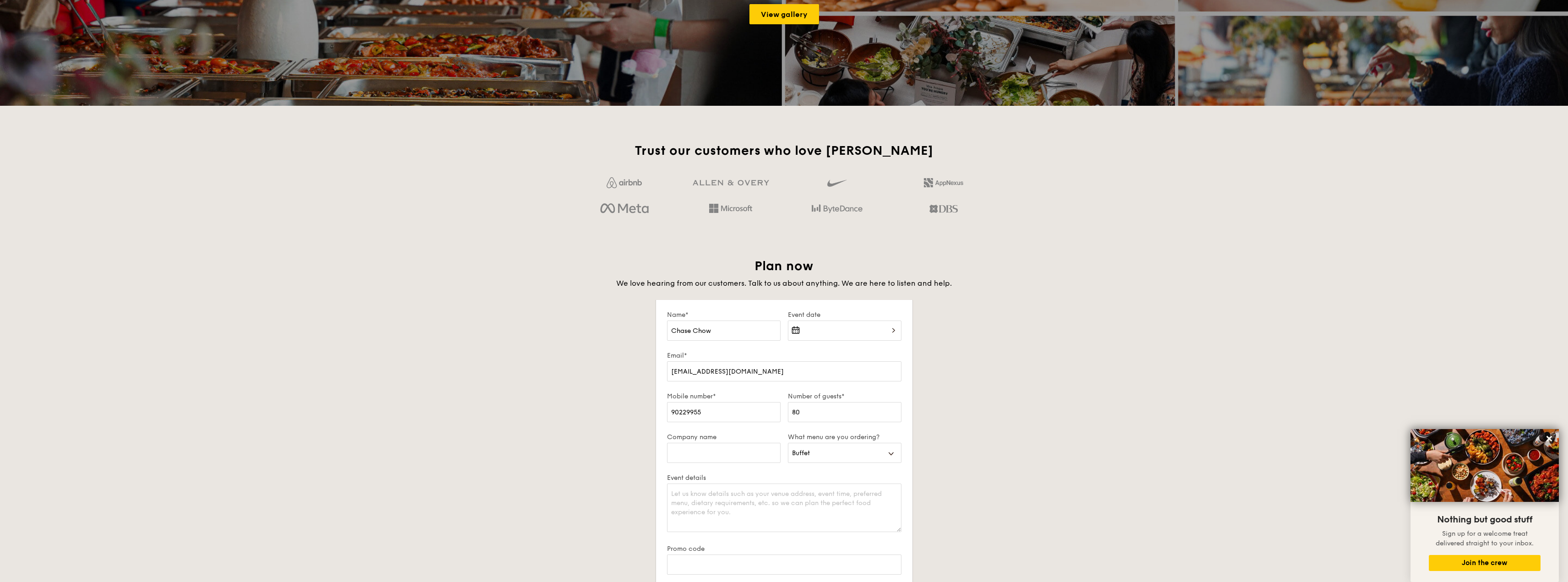
scroll to position [1373, 0]
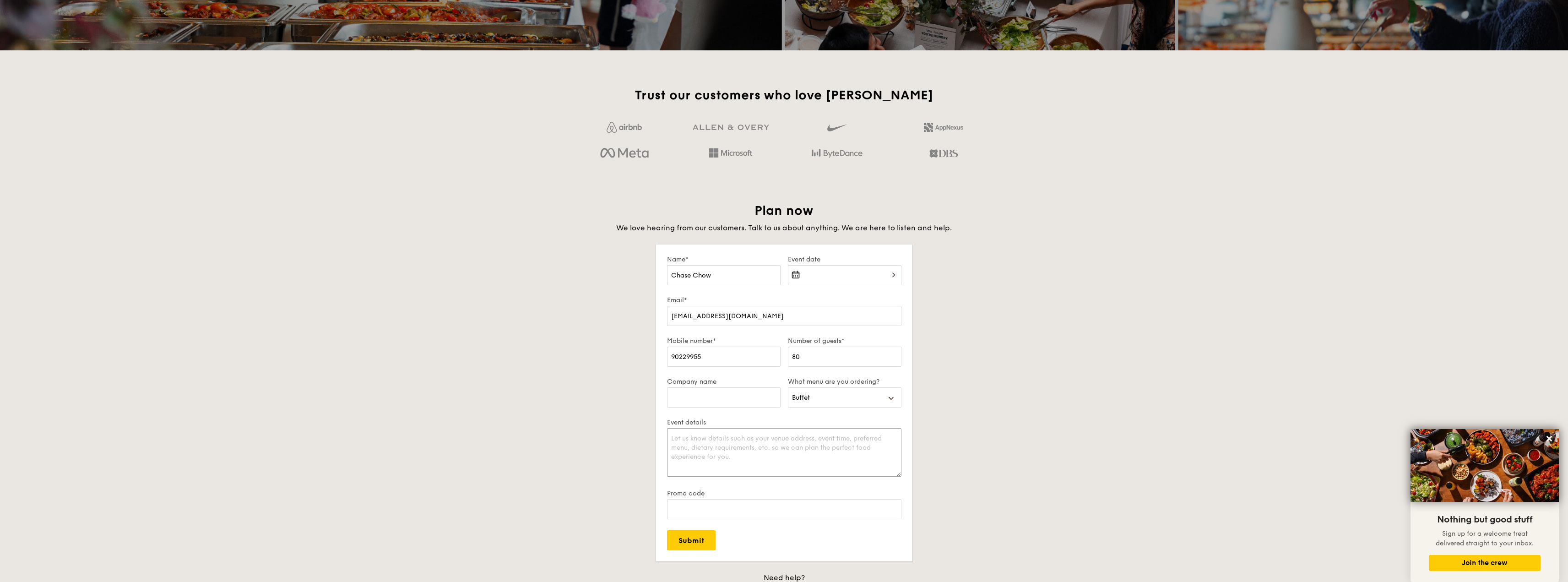
click at [727, 433] on textarea "Event details" at bounding box center [784, 452] width 234 height 49
type textarea "CCK Safra 11am Classic Buffet 7-course"
drag, startPoint x: 747, startPoint y: 469, endPoint x: 614, endPoint y: 422, distance: 141.1
click at [614, 422] on div "Plan now We love hearing from our customers. Talk to us about anything. We are …" at bounding box center [784, 415] width 513 height 425
paste textarea "CCK Safra 11am Classic Buffet 7-course"
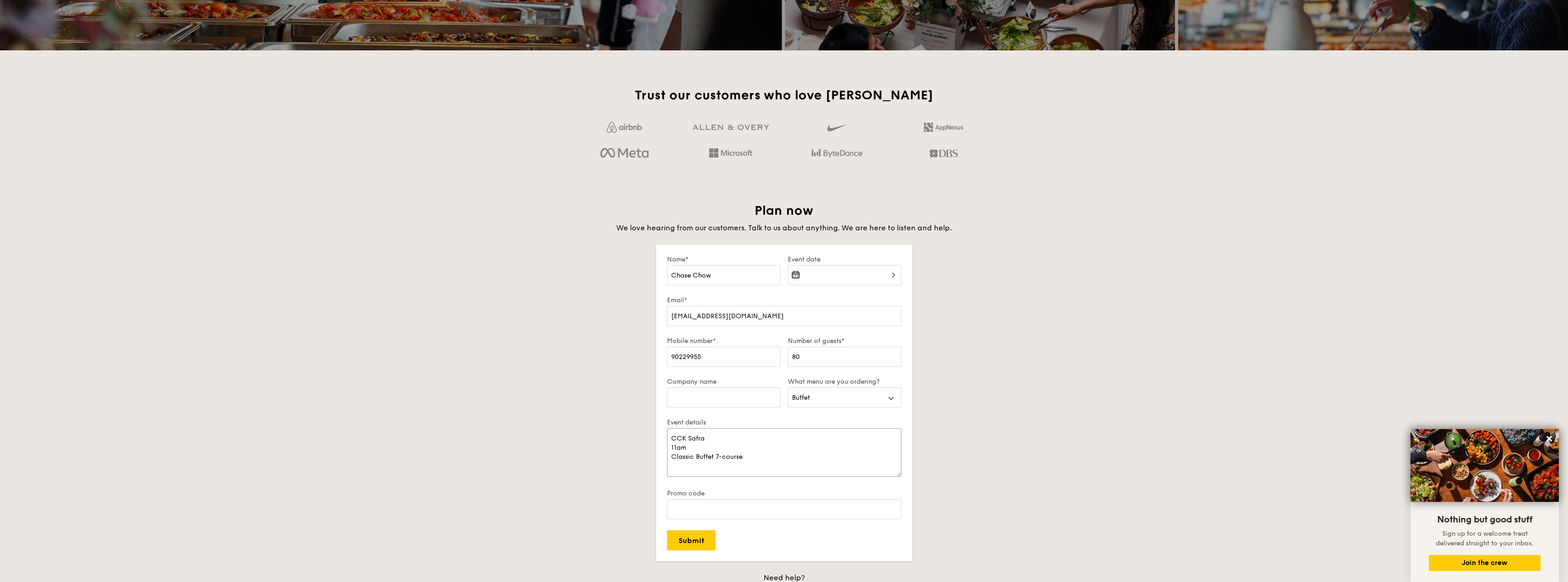
type textarea "CCK Safra 11am Classic Buffet 7-course"
click at [858, 275] on div at bounding box center [844, 280] width 114 height 31
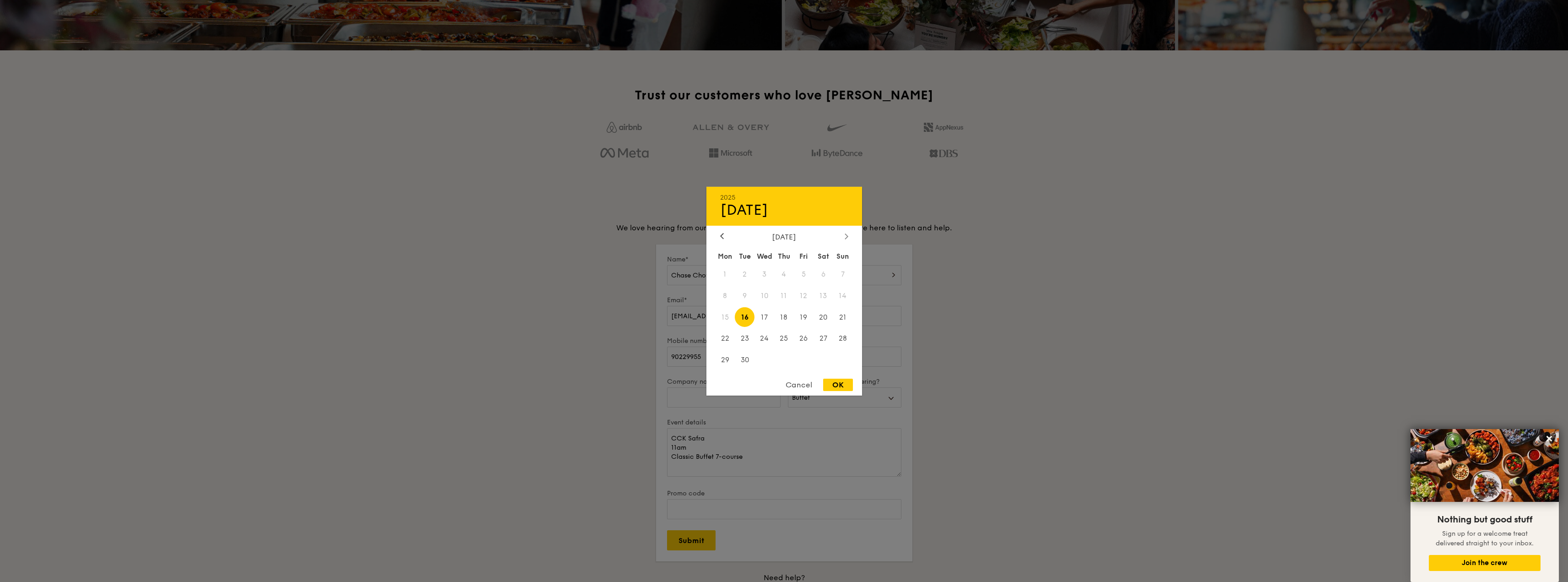
click at [844, 239] on div at bounding box center [847, 236] width 9 height 9
click at [842, 337] on span "23" at bounding box center [843, 338] width 19 height 19
click at [832, 384] on div "OK" at bounding box center [838, 385] width 30 height 12
type input "[DATE]"
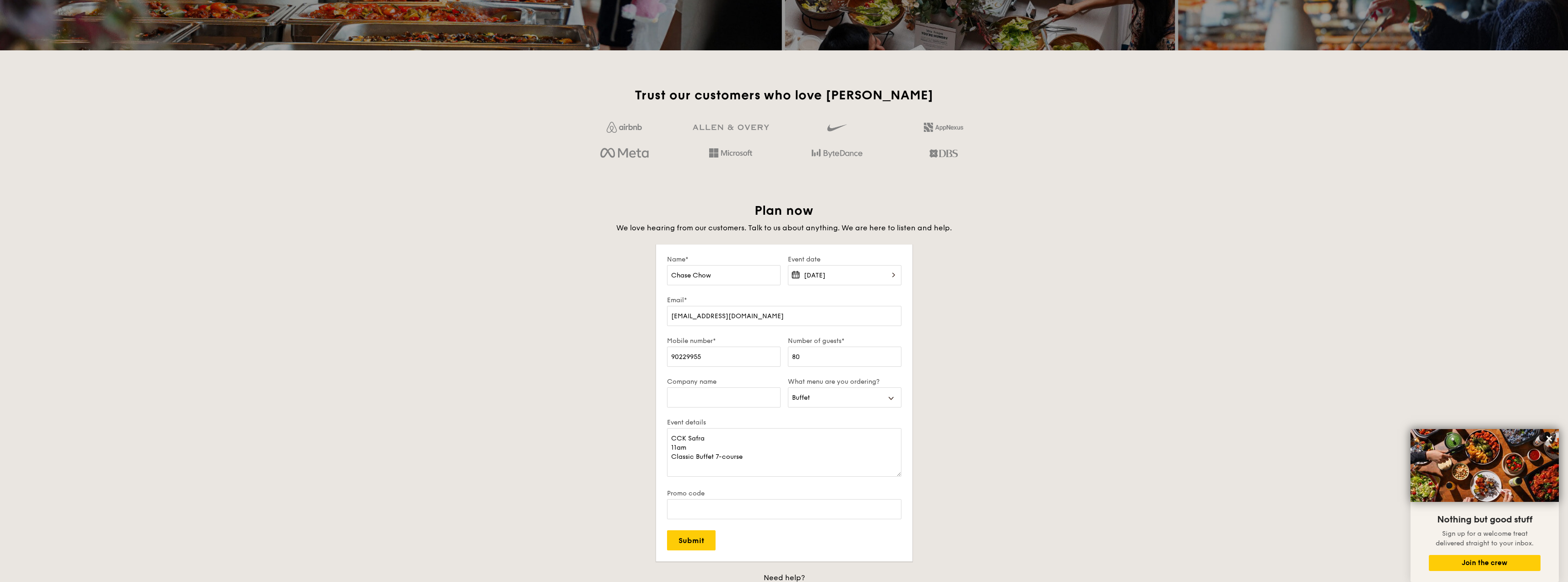
click at [695, 546] on div at bounding box center [784, 291] width 1568 height 582
click at [697, 538] on input "Submit" at bounding box center [691, 540] width 49 height 20
select select
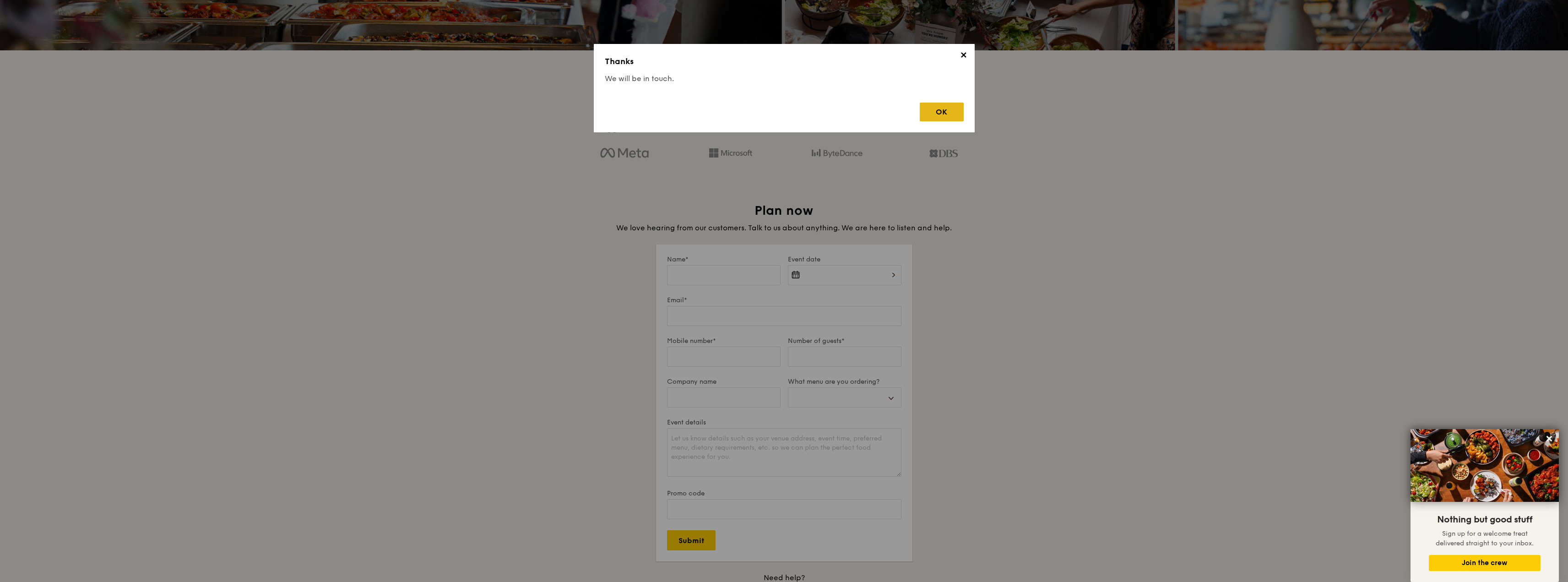
click at [943, 114] on div "OK" at bounding box center [942, 111] width 44 height 19
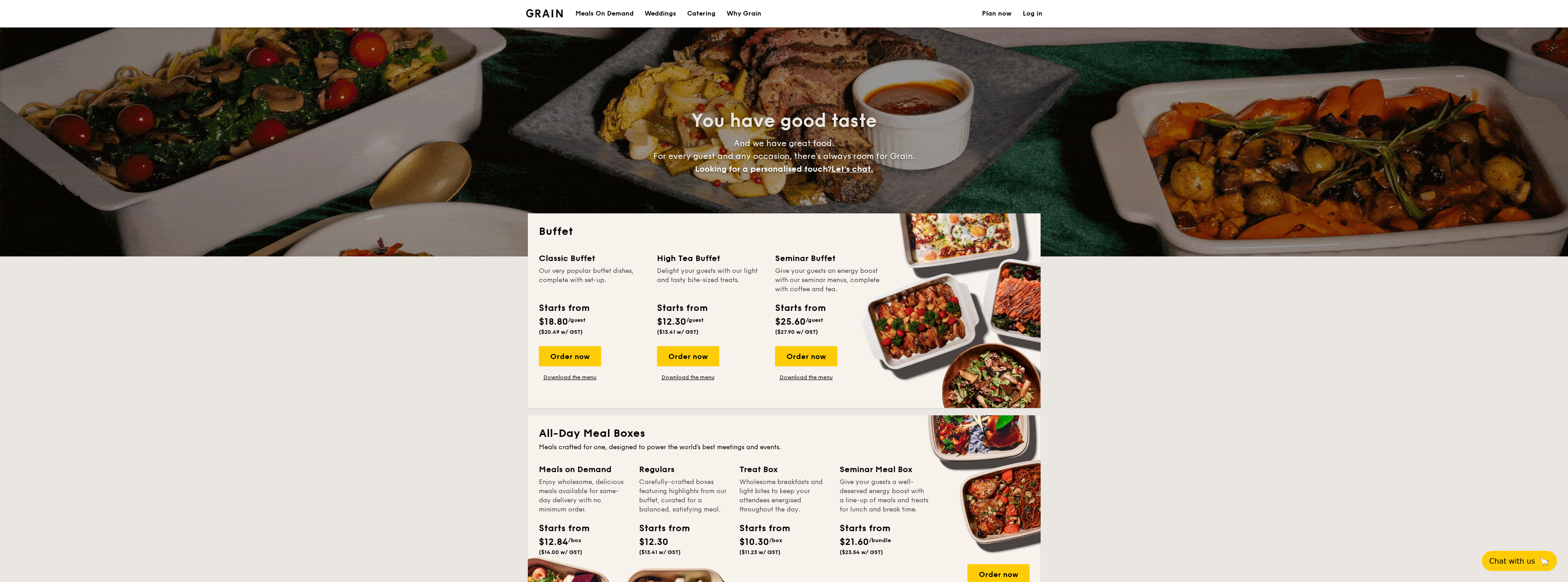
select select
click at [596, 354] on div "Order now" at bounding box center [570, 356] width 62 height 20
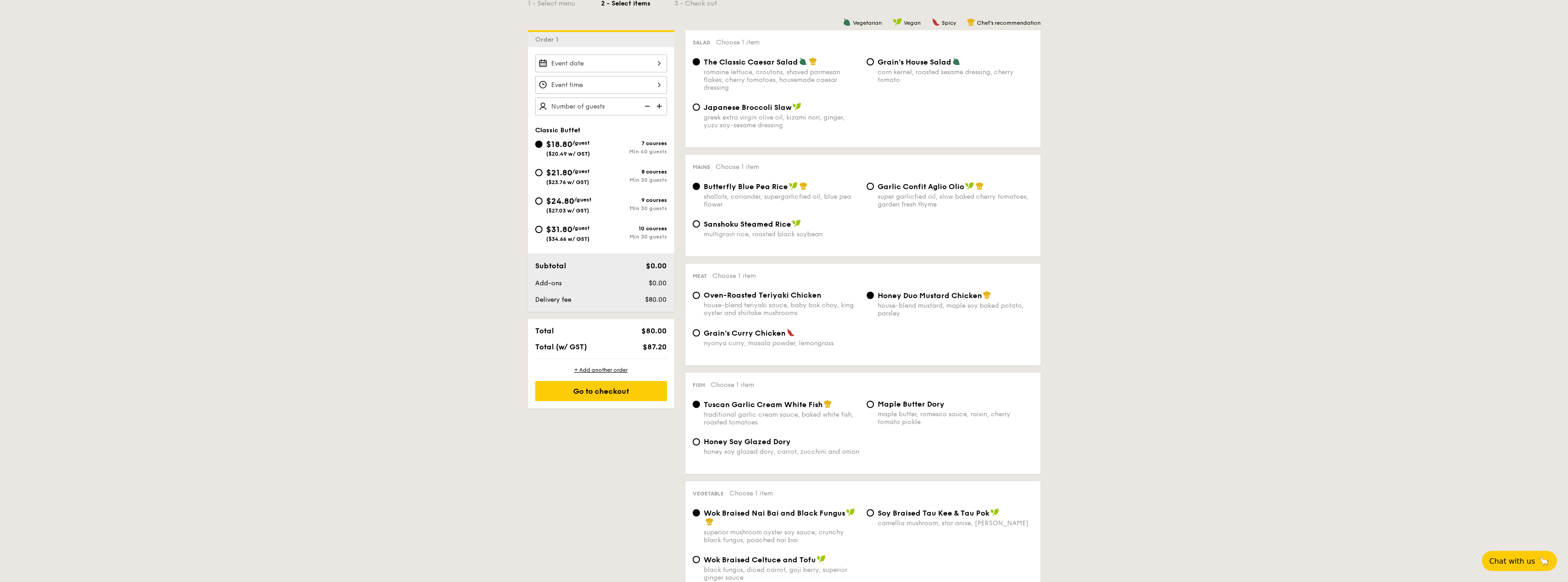
scroll to position [229, 0]
click at [559, 175] on span "$21.80" at bounding box center [559, 172] width 26 height 10
click at [542, 175] on input "$21.80 /guest ($23.76 w/ GST) 8 courses Min 30 guests" at bounding box center [539, 172] width 7 height 7
radio input "true"
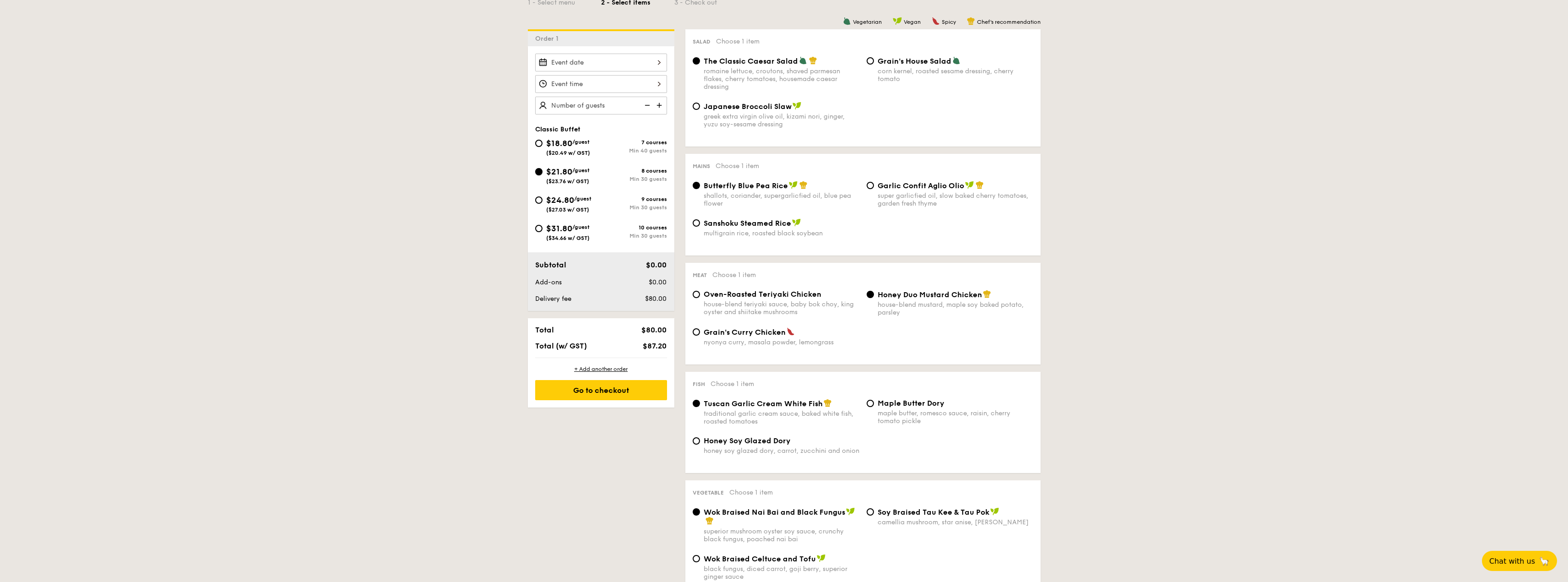
radio input "true"
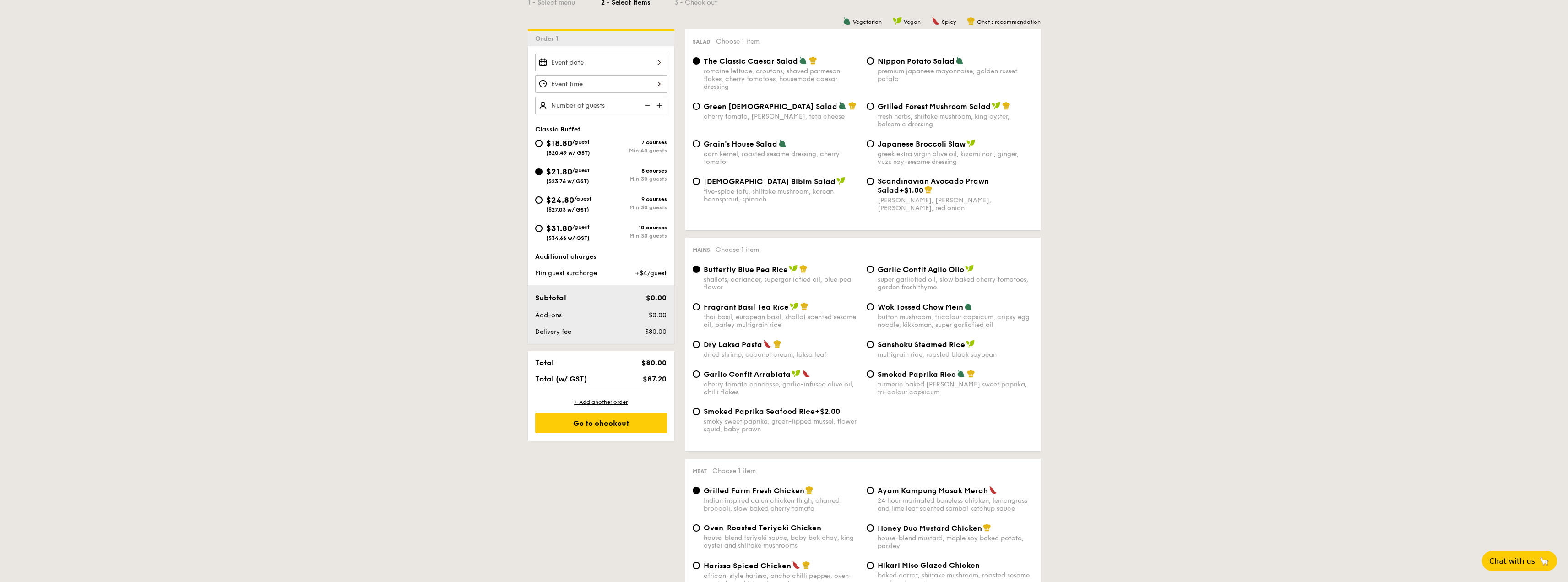
click at [571, 146] on span "$18.80" at bounding box center [559, 143] width 26 height 10
click at [542, 146] on input "$18.80 /guest ($20.49 w/ GST) 7 courses Min 40 guests" at bounding box center [539, 143] width 7 height 7
radio input "true"
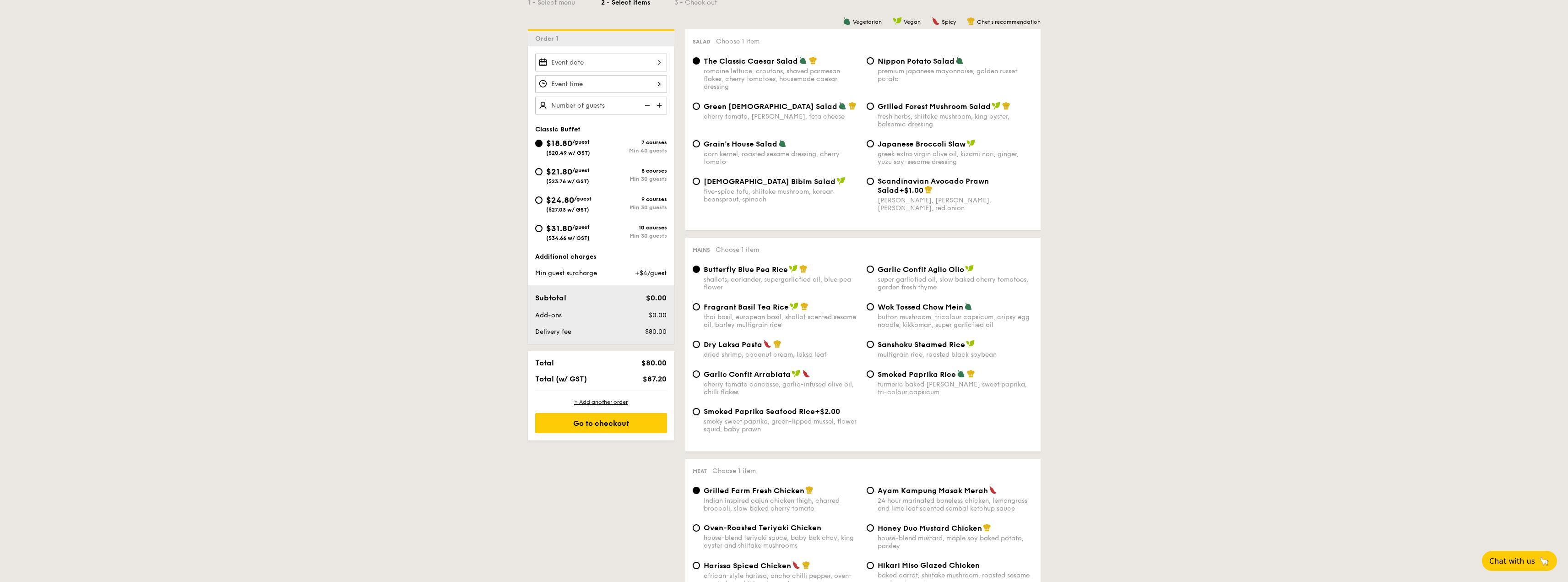
radio input "true"
